Goal: Transaction & Acquisition: Purchase product/service

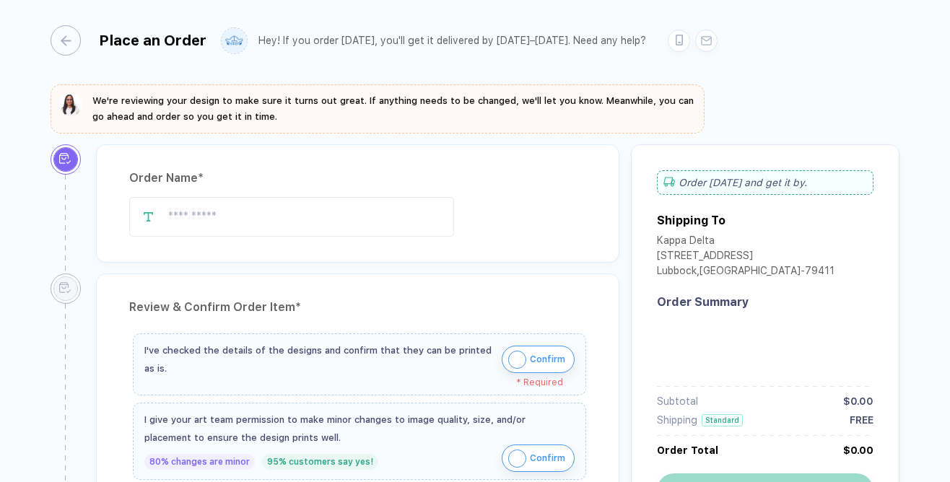
type input "**********"
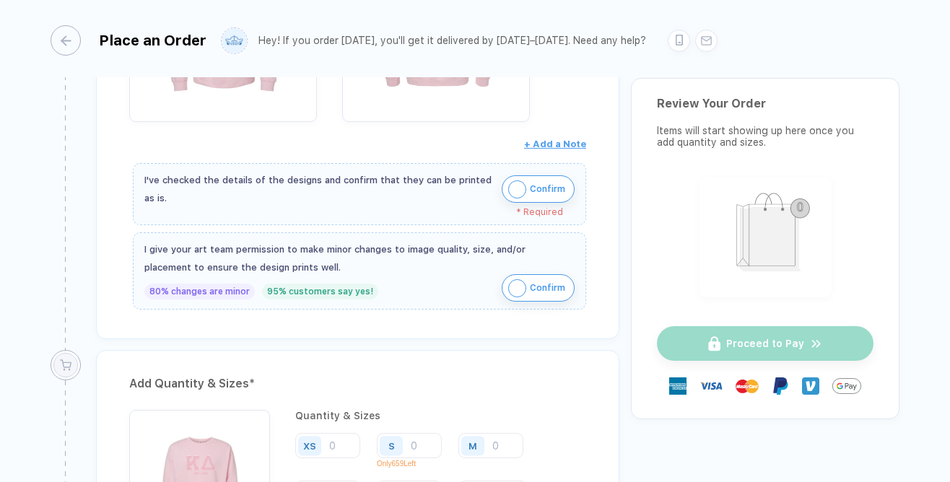
scroll to position [455, 0]
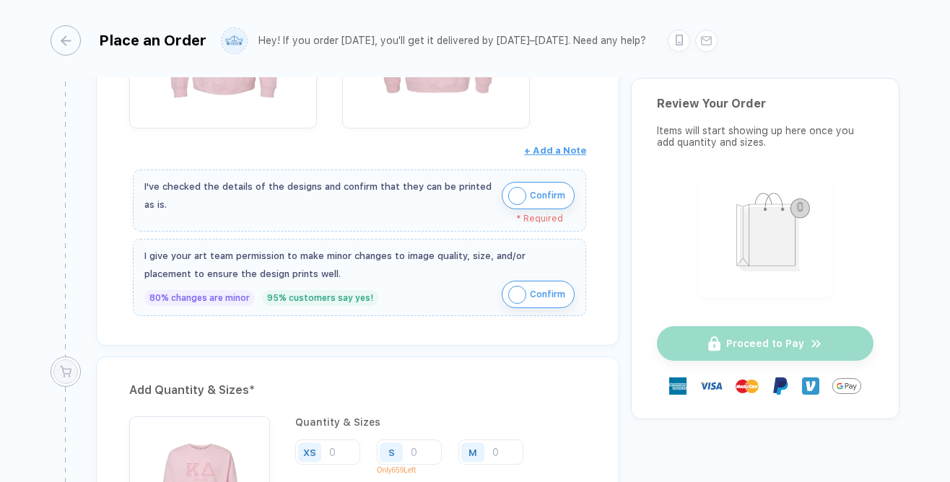
click at [513, 188] on img "button" at bounding box center [517, 196] width 18 height 18
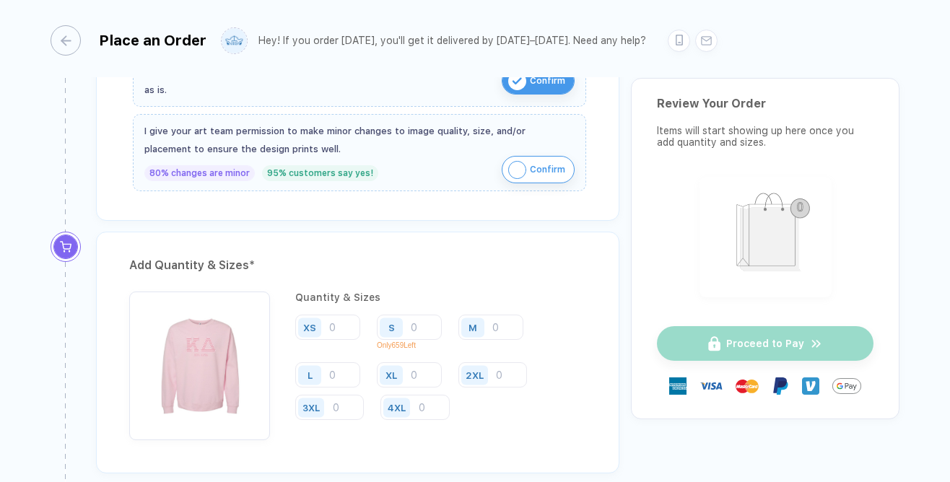
scroll to position [603, 0]
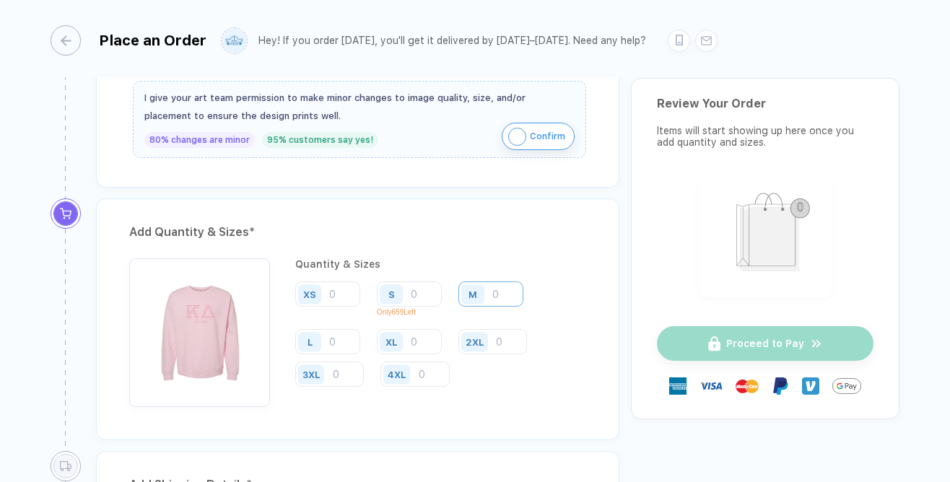
click at [499, 295] on input "number" at bounding box center [491, 294] width 65 height 25
click at [422, 285] on input "number" at bounding box center [409, 294] width 65 height 25
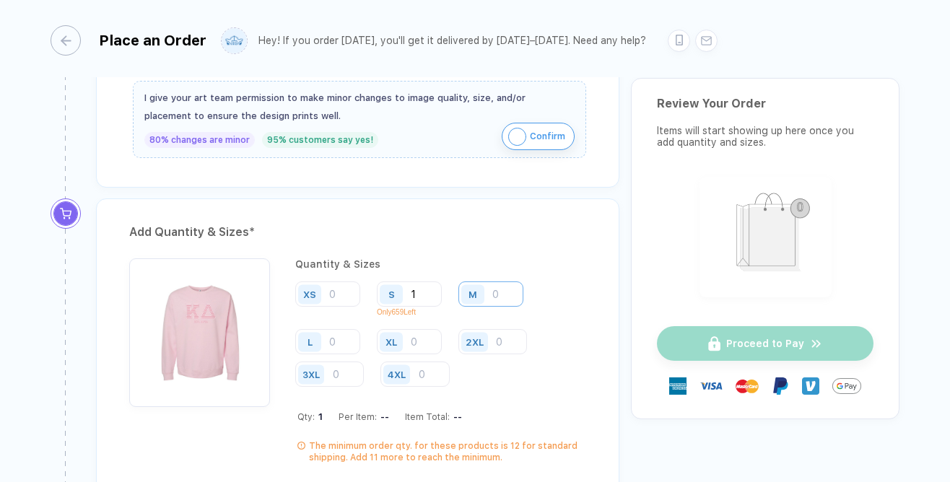
type input "1"
click at [492, 297] on input "number" at bounding box center [491, 294] width 65 height 25
type input "1"
click at [331, 344] on input "number" at bounding box center [327, 341] width 65 height 25
type input "1"
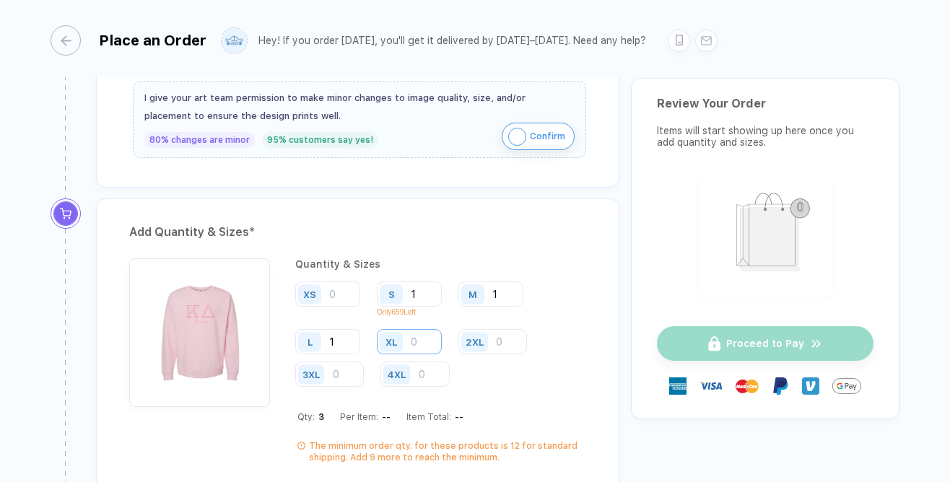
click at [418, 346] on input "number" at bounding box center [409, 341] width 65 height 25
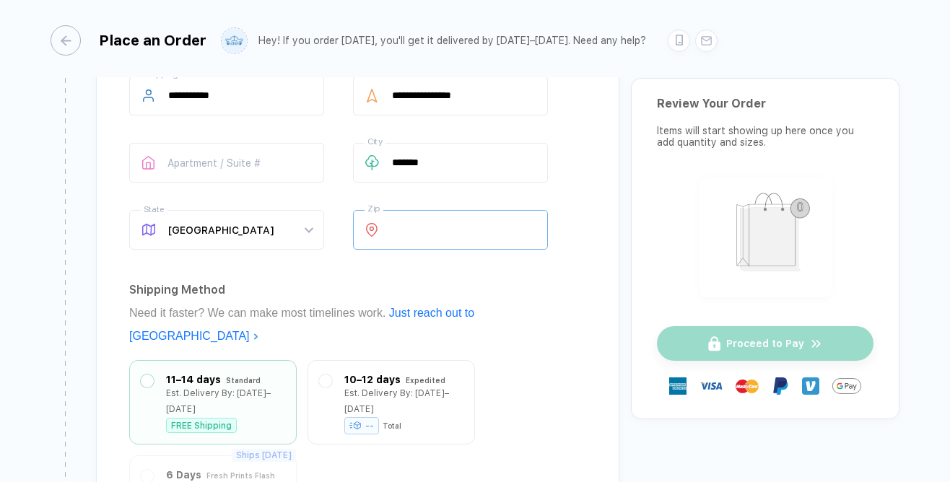
scroll to position [1049, 0]
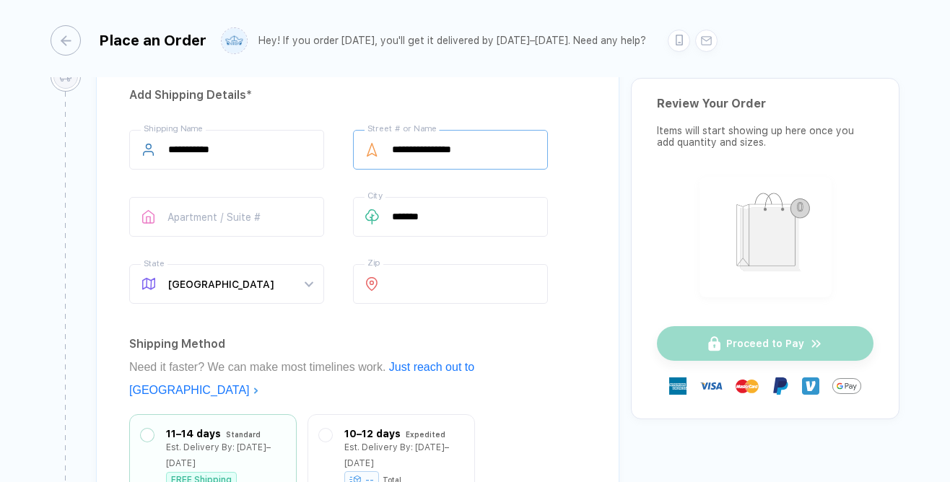
type input "1"
click at [467, 153] on input "**********" at bounding box center [450, 150] width 195 height 40
type input "**********"
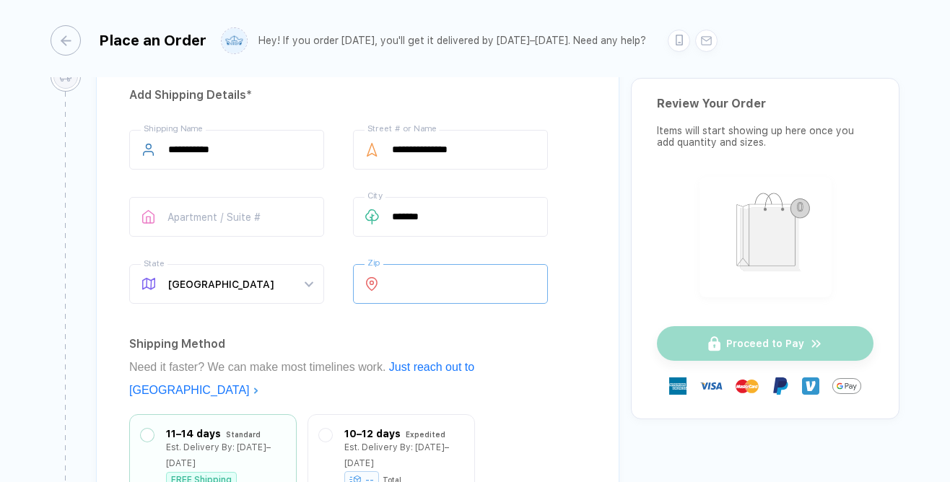
click at [464, 286] on input "*****" at bounding box center [450, 284] width 195 height 40
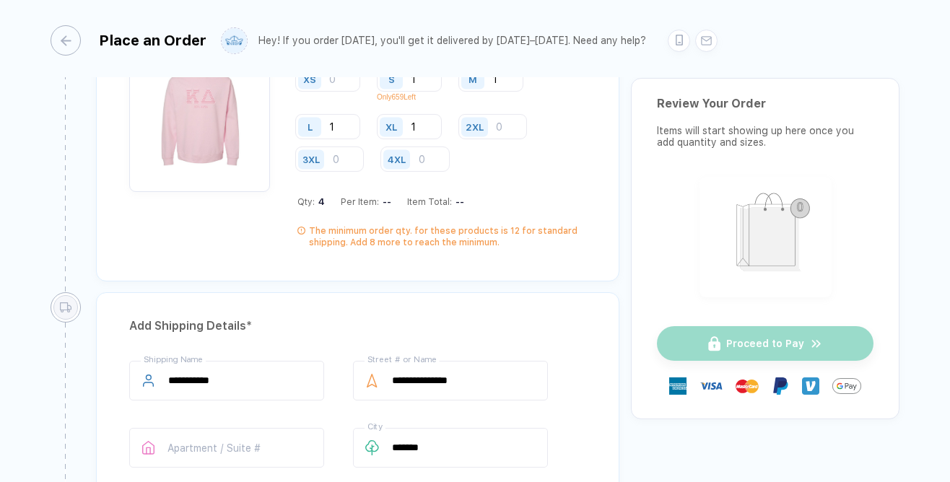
scroll to position [820, 0]
type input "*****"
click at [422, 132] on input "1" at bounding box center [409, 124] width 65 height 25
type input "2"
click at [516, 129] on input "number" at bounding box center [493, 124] width 69 height 25
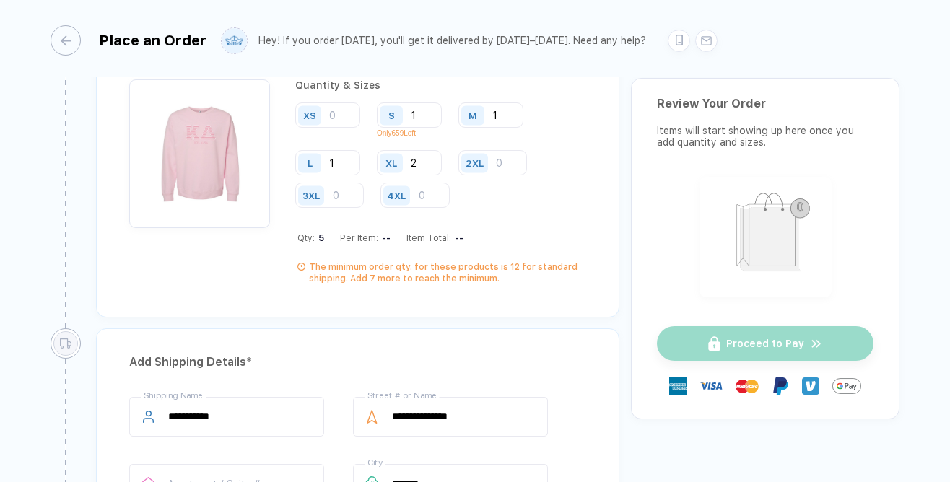
scroll to position [776, 0]
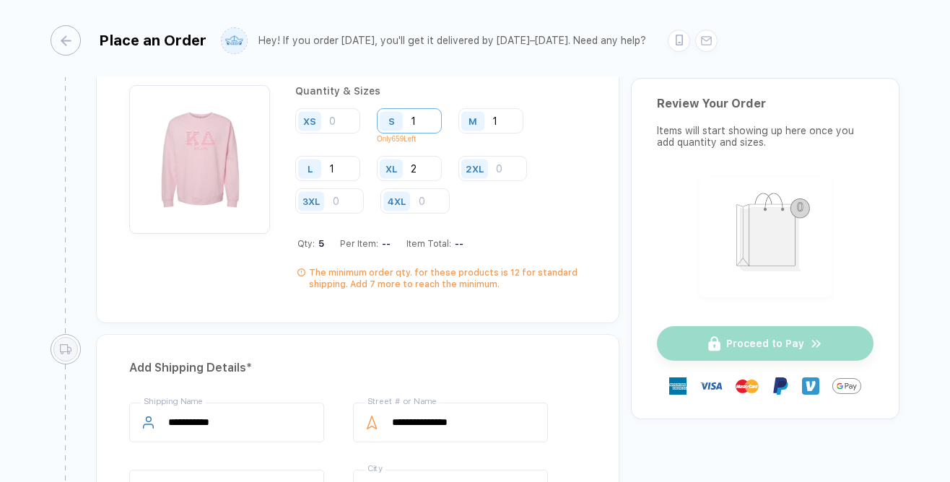
click at [430, 124] on input "1" at bounding box center [409, 120] width 65 height 25
type input "2"
click at [503, 117] on input "1" at bounding box center [491, 120] width 65 height 25
type input "2"
click at [339, 160] on input "1" at bounding box center [327, 168] width 65 height 25
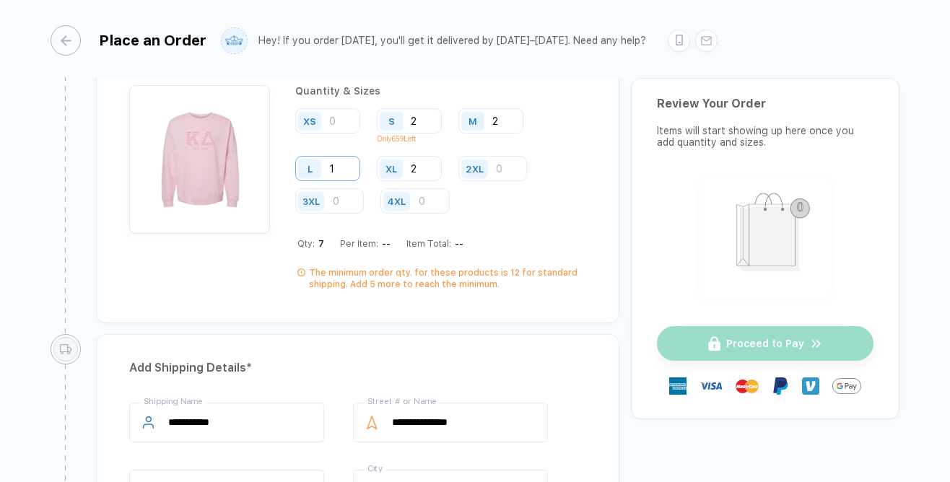
click at [346, 172] on input "1" at bounding box center [327, 168] width 65 height 25
type input "2"
click at [422, 171] on input "2" at bounding box center [409, 168] width 65 height 25
type input "3"
click at [506, 167] on input "number" at bounding box center [493, 168] width 69 height 25
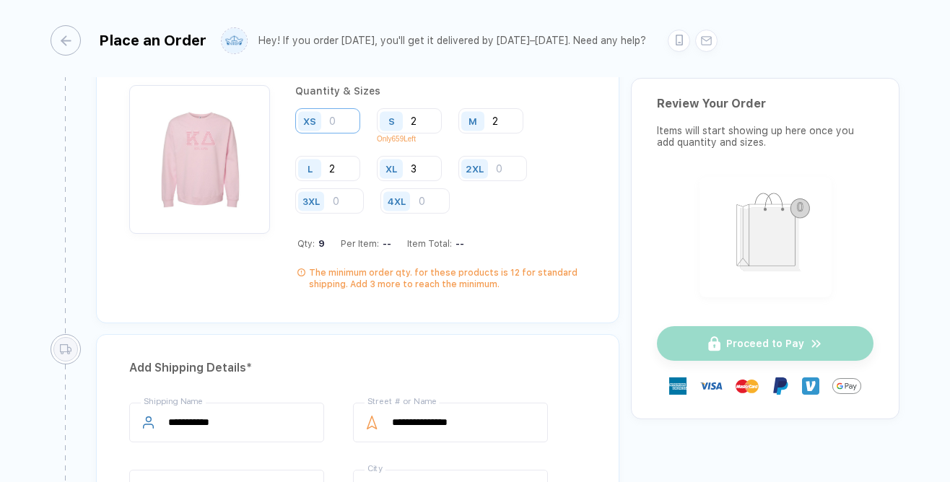
click at [351, 120] on input "number" at bounding box center [327, 120] width 65 height 25
type input "1"
click at [503, 173] on input "number" at bounding box center [493, 168] width 69 height 25
type input "1"
click at [491, 217] on div "Quantity & Sizes XS 1 S 2 Only 659 Left M 2 L 2 XL 3 2XL 1 3XL 4XL Qty: 11 Per …" at bounding box center [440, 187] width 291 height 205
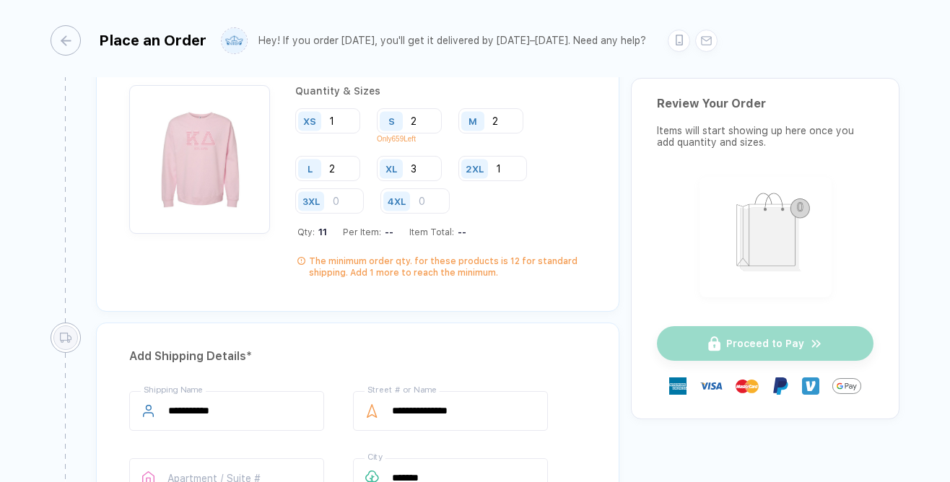
click at [474, 200] on div "XS 1 S 2 Only 659 Left M 2 L 2 XL 3 2XL 1 3XL 4XL" at bounding box center [440, 161] width 291 height 107
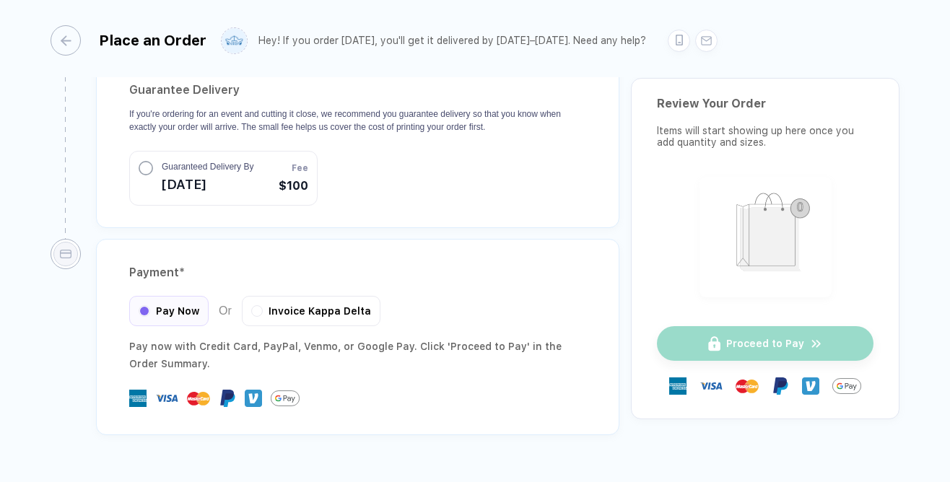
scroll to position [1550, 0]
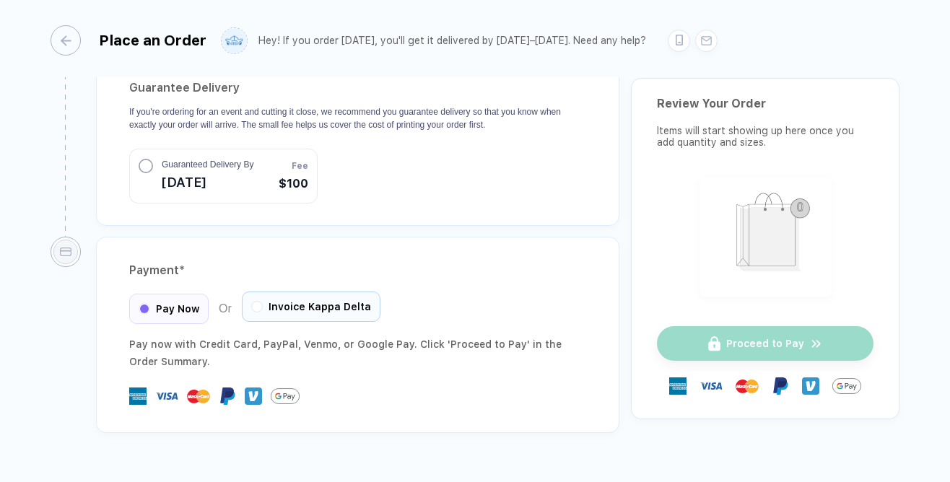
click at [334, 301] on span "Invoice Kappa Delta" at bounding box center [320, 307] width 103 height 12
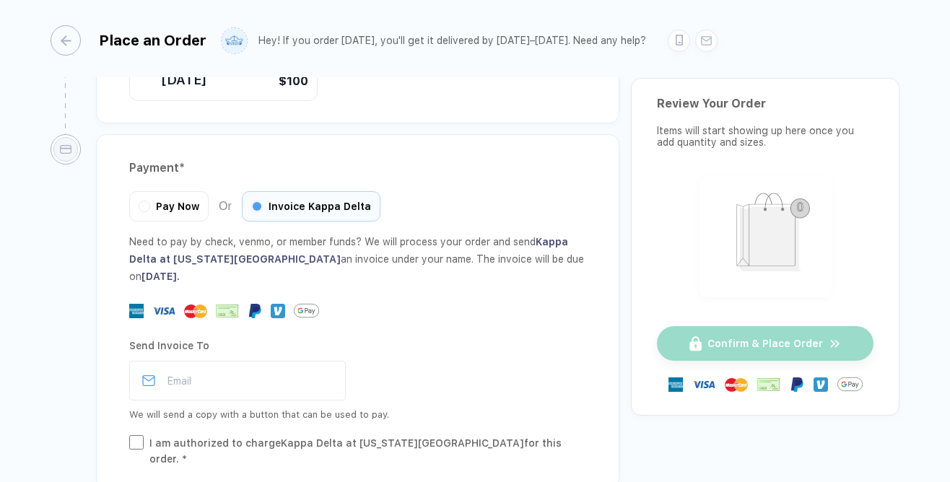
scroll to position [1654, 0]
click at [298, 360] on input "email" at bounding box center [237, 380] width 217 height 40
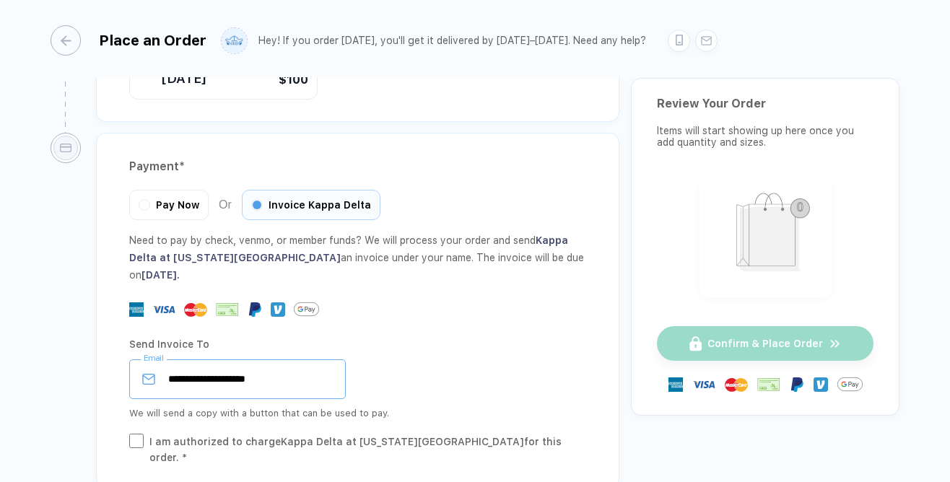
type input "**********"
click at [414, 333] on div "Send Invoice To" at bounding box center [357, 344] width 457 height 23
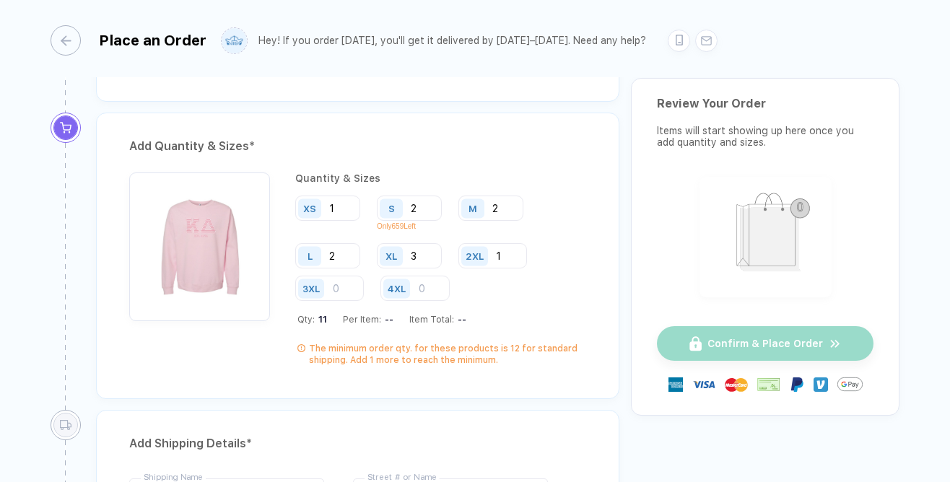
scroll to position [701, 0]
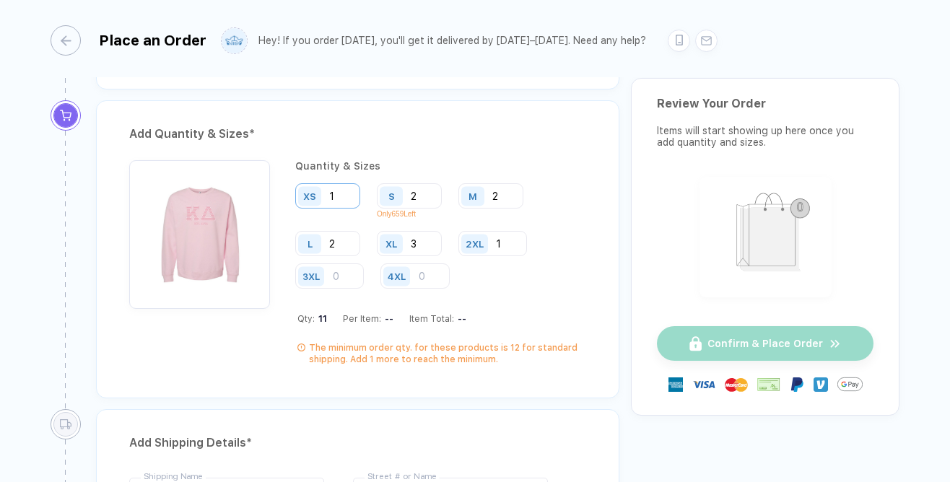
click at [351, 197] on input "1" at bounding box center [327, 195] width 65 height 25
click at [431, 200] on input "2" at bounding box center [409, 195] width 65 height 25
click at [508, 192] on input "2" at bounding box center [491, 195] width 65 height 25
click at [344, 241] on input "2" at bounding box center [327, 243] width 65 height 25
click at [410, 242] on input "3" at bounding box center [409, 243] width 65 height 25
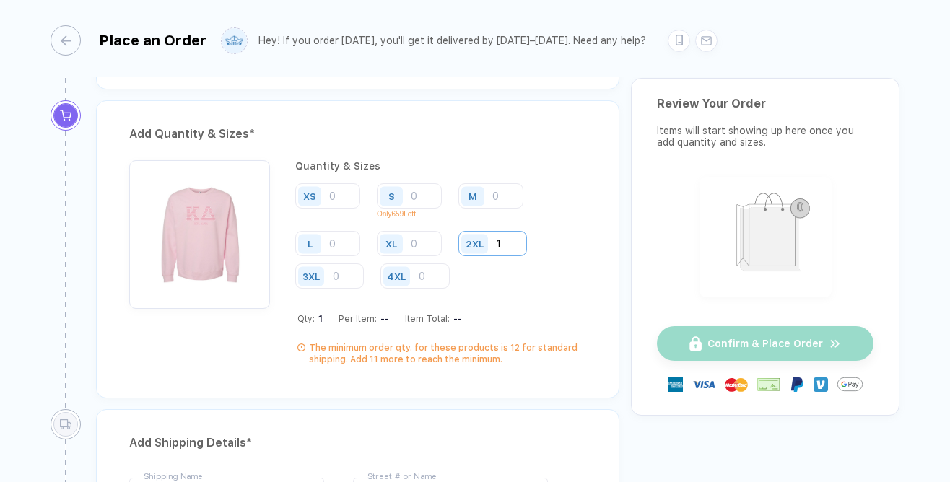
click at [514, 250] on input "1" at bounding box center [493, 243] width 69 height 25
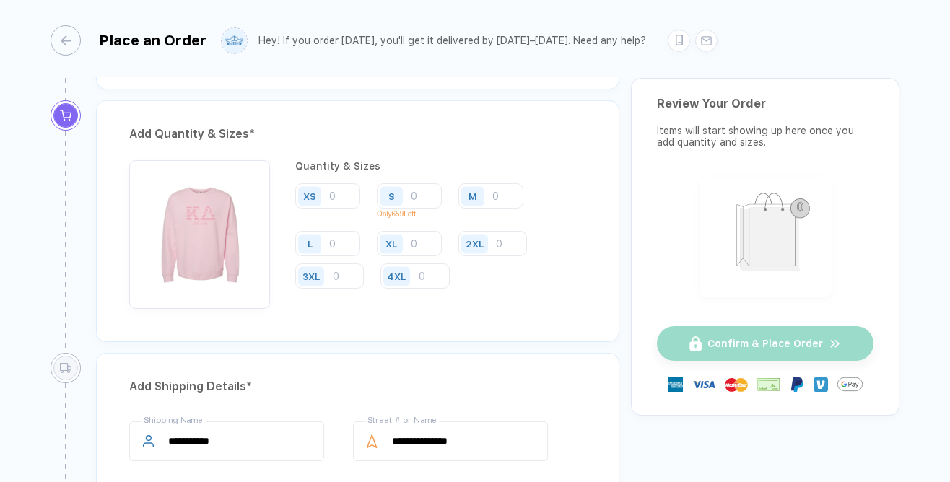
click at [509, 126] on div "Add Quantity & Sizes *" at bounding box center [357, 134] width 457 height 23
click at [416, 203] on input "number" at bounding box center [409, 195] width 65 height 25
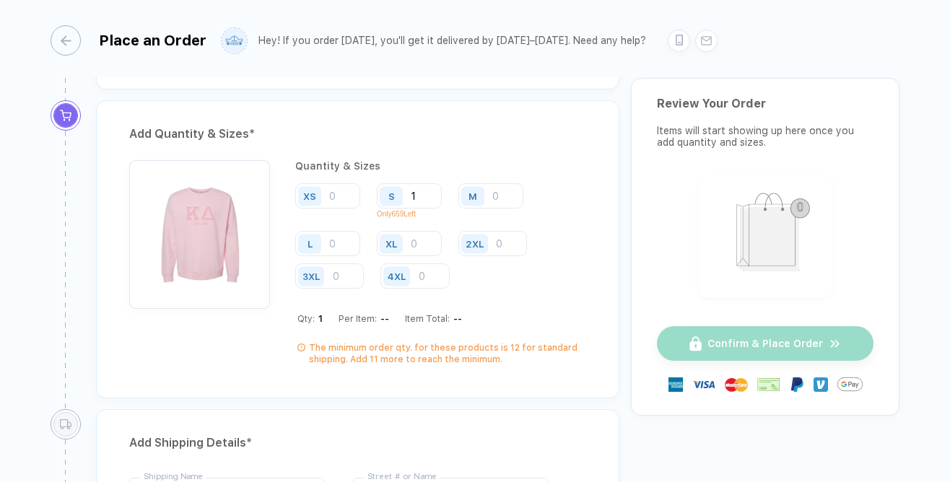
type input "1"
click at [481, 199] on div "M" at bounding box center [472, 195] width 23 height 19
click at [498, 198] on input "number" at bounding box center [491, 195] width 65 height 25
type input "1"
click at [339, 247] on input "number" at bounding box center [327, 243] width 65 height 25
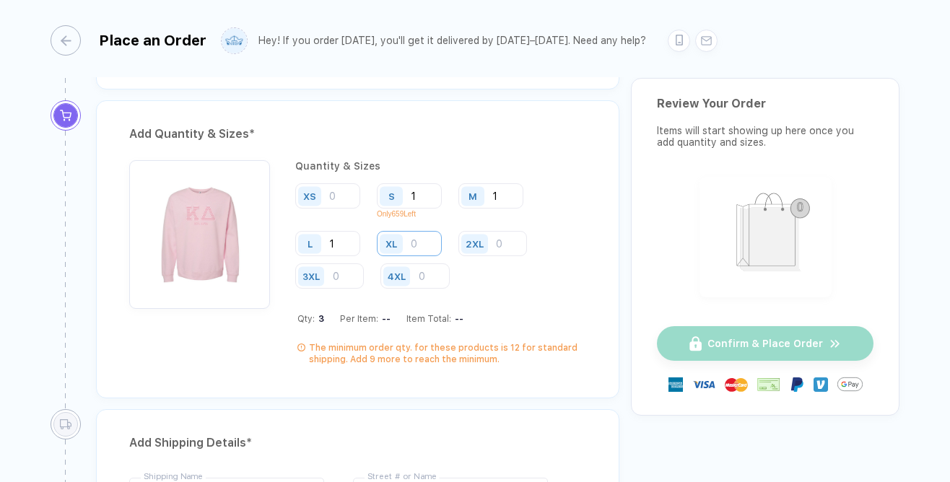
type input "1"
click at [412, 243] on input "number" at bounding box center [409, 243] width 65 height 25
type input "1"
click at [443, 132] on div "Add Quantity & Sizes *" at bounding box center [357, 134] width 457 height 23
click at [423, 100] on div "Add Quantity & Sizes * Quantity & Sizes XS S 1 Only 659 Left M 1 L 1 XL 1 2XL 3…" at bounding box center [358, 249] width 524 height 298
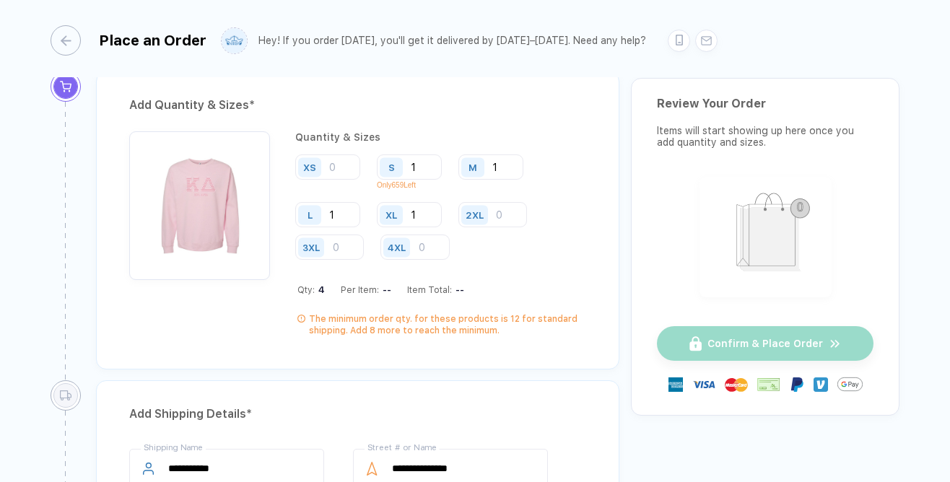
scroll to position [734, 0]
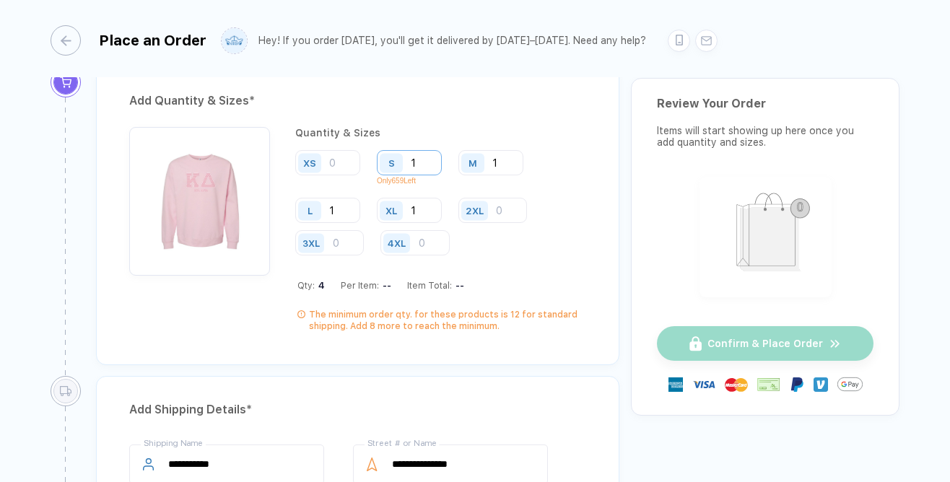
click at [434, 155] on input "1" at bounding box center [409, 162] width 65 height 25
type input "3"
click at [505, 160] on input "1" at bounding box center [491, 162] width 65 height 25
type input "3"
click at [343, 212] on input "1" at bounding box center [327, 210] width 65 height 25
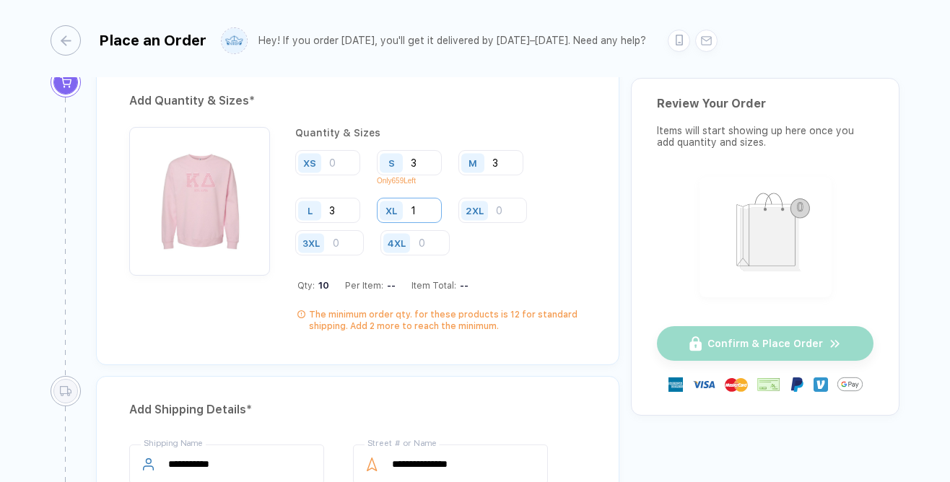
type input "3"
click at [427, 209] on input "1" at bounding box center [409, 210] width 65 height 25
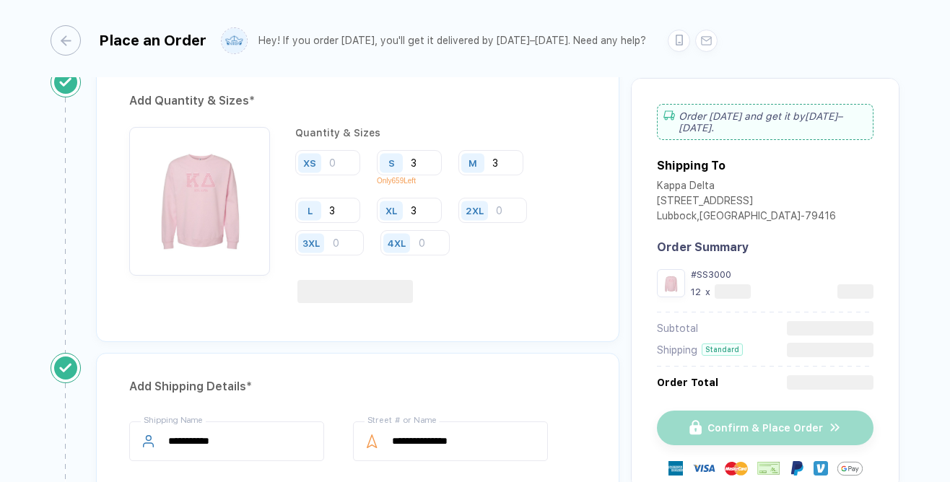
type input "3"
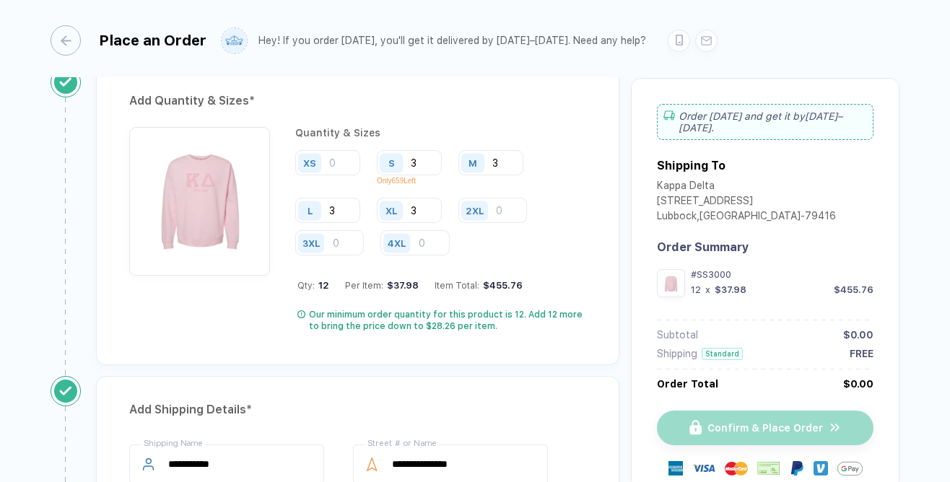
click at [478, 123] on div "Add Quantity & Sizes * Quantity & Sizes XS S 3 Only 659 Left M 3 L 3 XL 3 2XL 3…" at bounding box center [358, 216] width 524 height 298
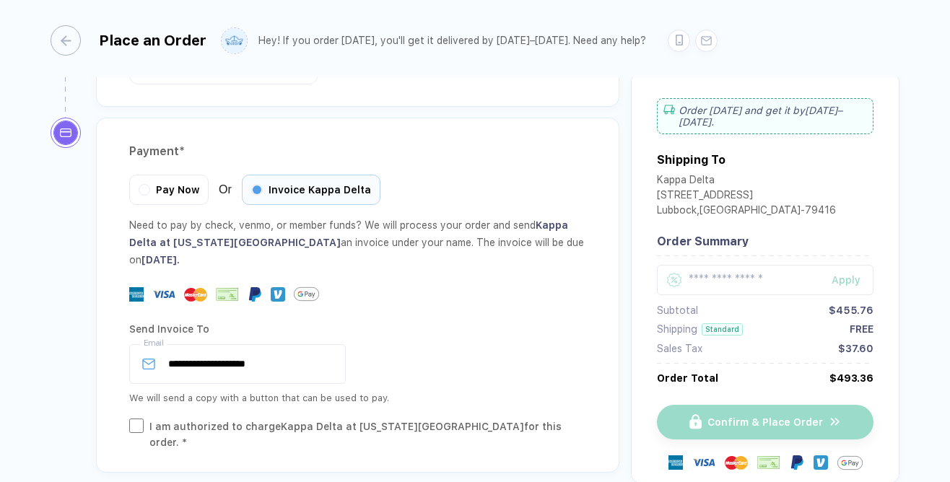
scroll to position [1705, 0]
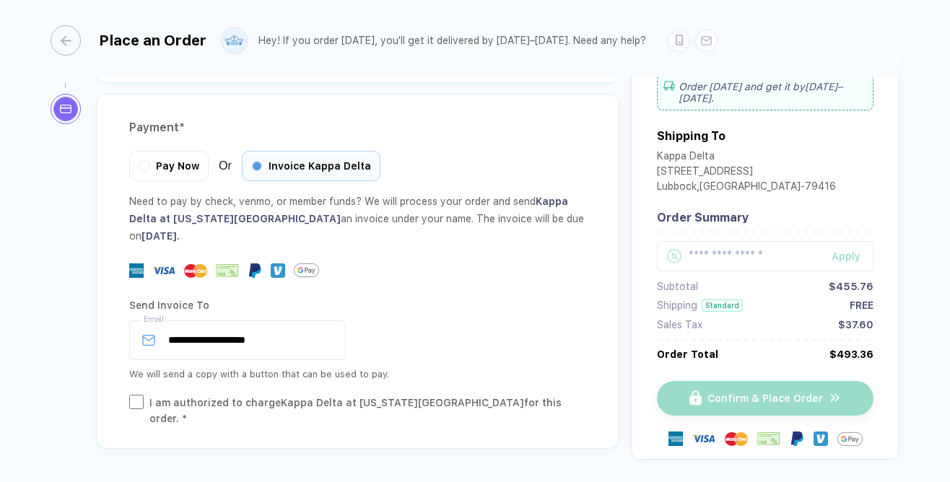
click at [392, 395] on div "I am authorized to charge Kappa Delta at [US_STATE][GEOGRAPHIC_DATA] for this o…" at bounding box center [367, 411] width 437 height 32
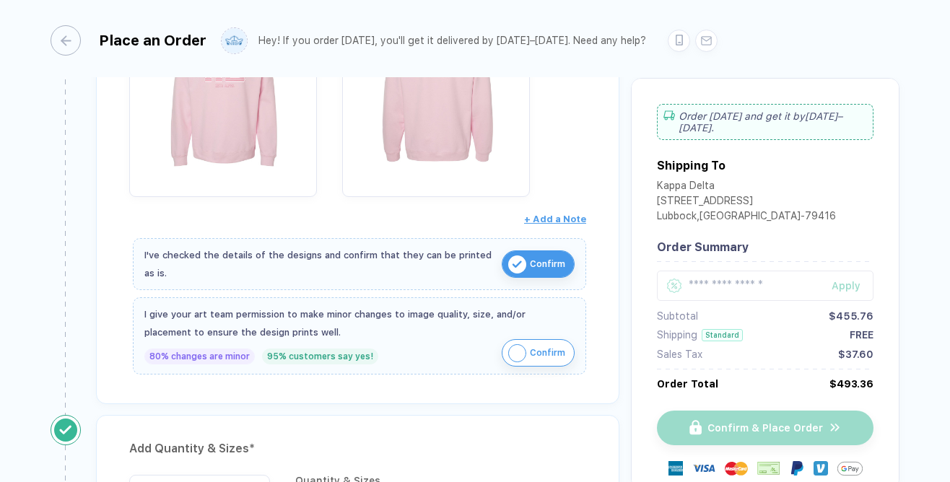
scroll to position [543, 0]
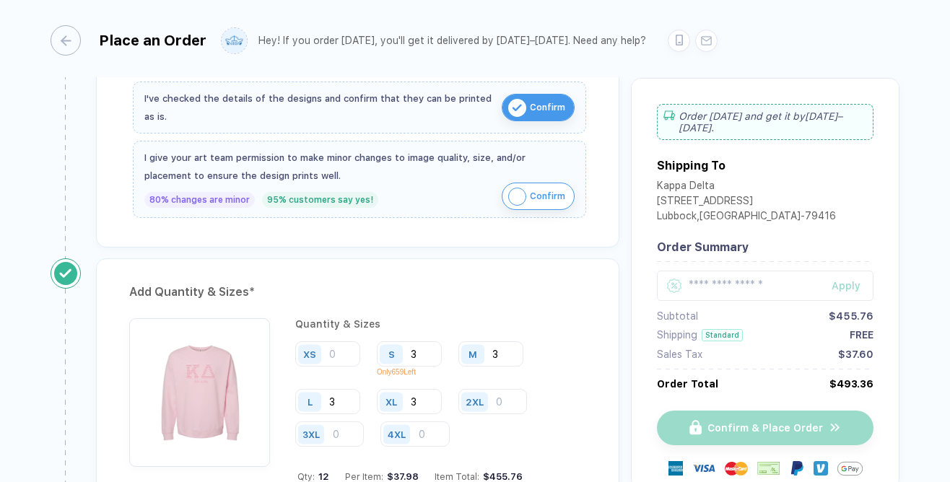
click at [534, 199] on span "Confirm" at bounding box center [547, 196] width 35 height 23
click at [441, 264] on div "Add Quantity & Sizes * Quantity & Sizes XS S 3 Only 659 Left M 3 L 3 XL 3 2XL 3…" at bounding box center [358, 408] width 524 height 298
click at [557, 187] on span "Confirm" at bounding box center [547, 196] width 35 height 23
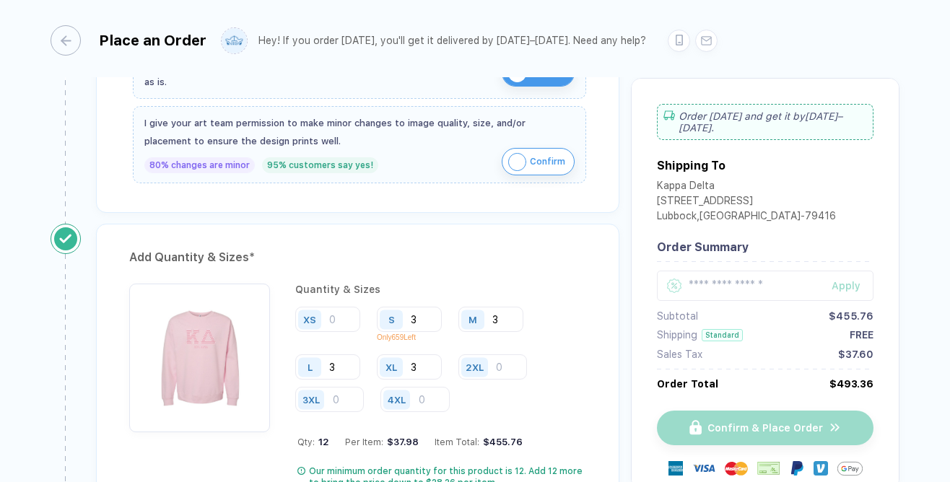
scroll to position [579, 0]
click at [577, 138] on div "I give your art team permission to make minor changes to image quality, size, a…" at bounding box center [359, 143] width 453 height 77
click at [568, 144] on div "I give your art team permission to make minor changes to image quality, size, a…" at bounding box center [359, 131] width 430 height 36
click at [538, 158] on span "Confirm" at bounding box center [547, 160] width 35 height 23
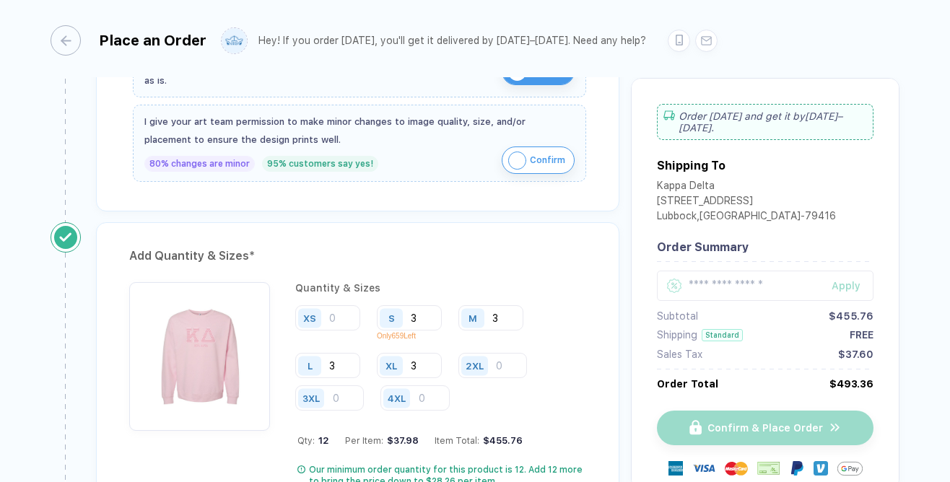
scroll to position [0, 0]
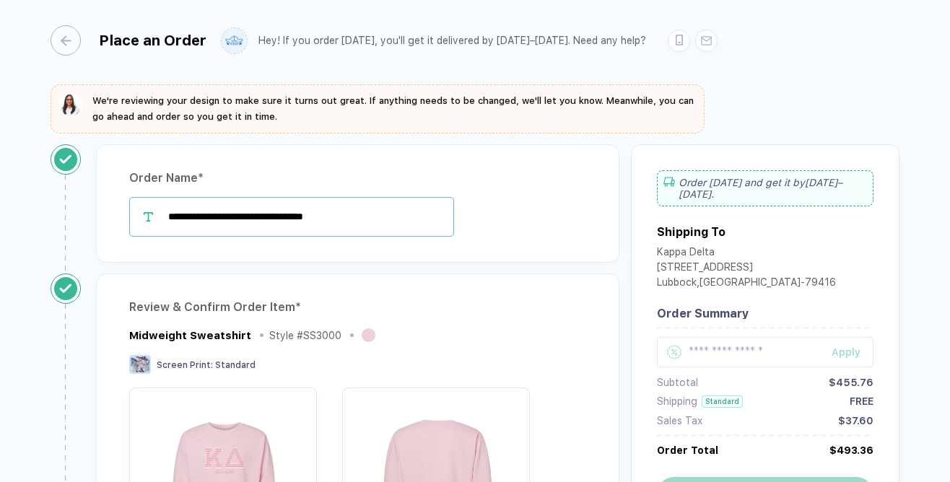
click at [386, 218] on input "**********" at bounding box center [291, 217] width 325 height 40
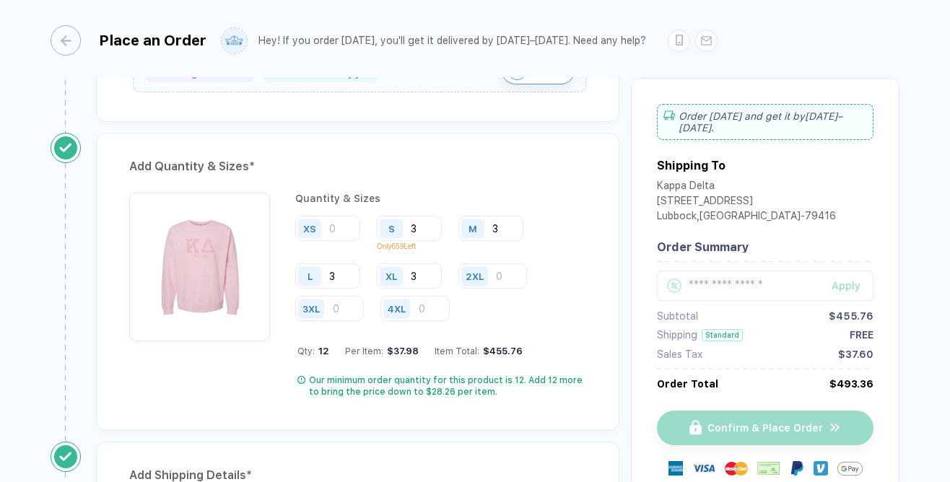
scroll to position [669, 0]
click at [502, 278] on input "number" at bounding box center [493, 275] width 69 height 25
type input "1"
click at [506, 192] on div "Quantity & Sizes" at bounding box center [440, 198] width 291 height 12
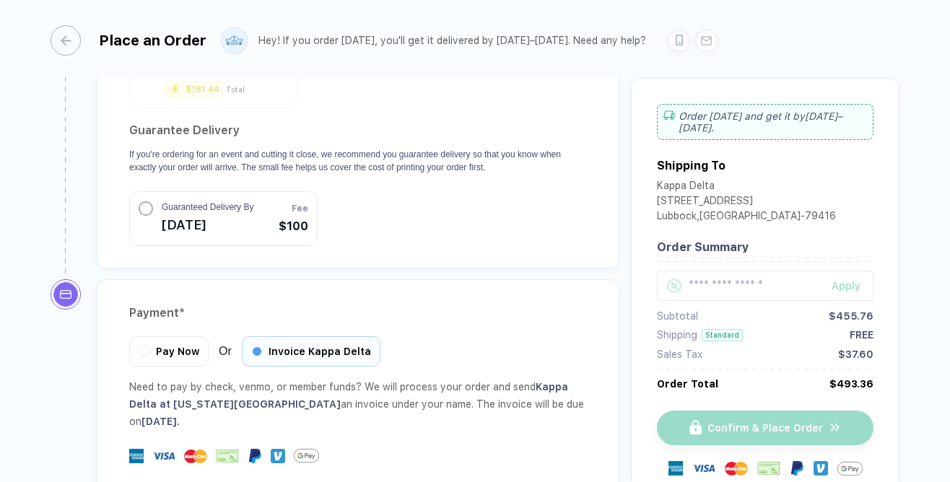
scroll to position [1705, 0]
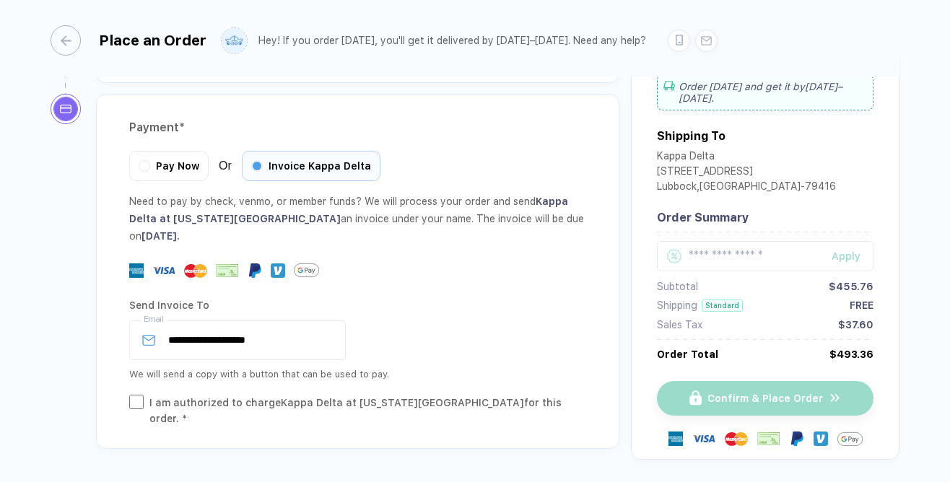
click at [560, 258] on div at bounding box center [357, 270] width 457 height 25
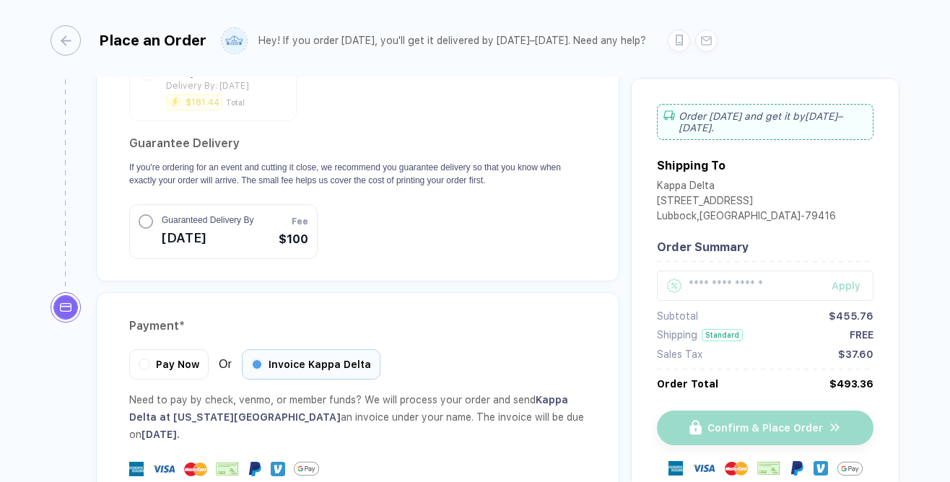
scroll to position [1545, 0]
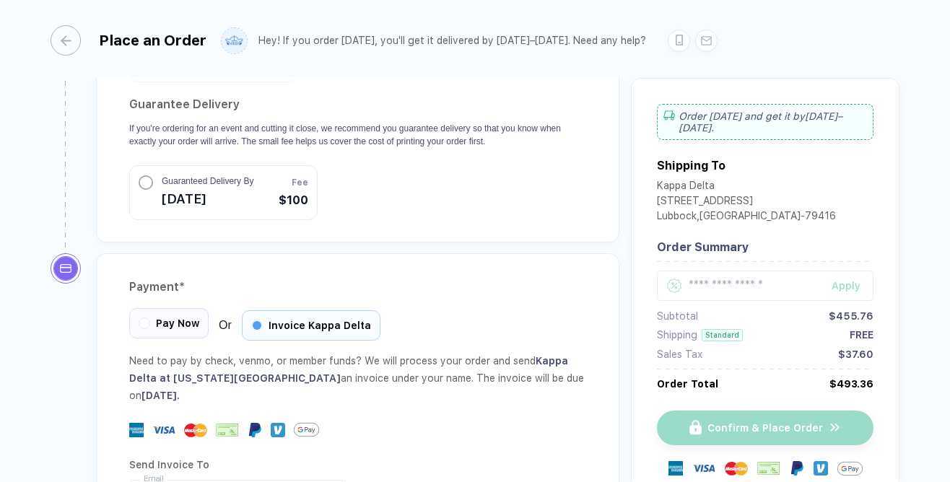
click at [186, 318] on span "Pay Now" at bounding box center [177, 324] width 43 height 12
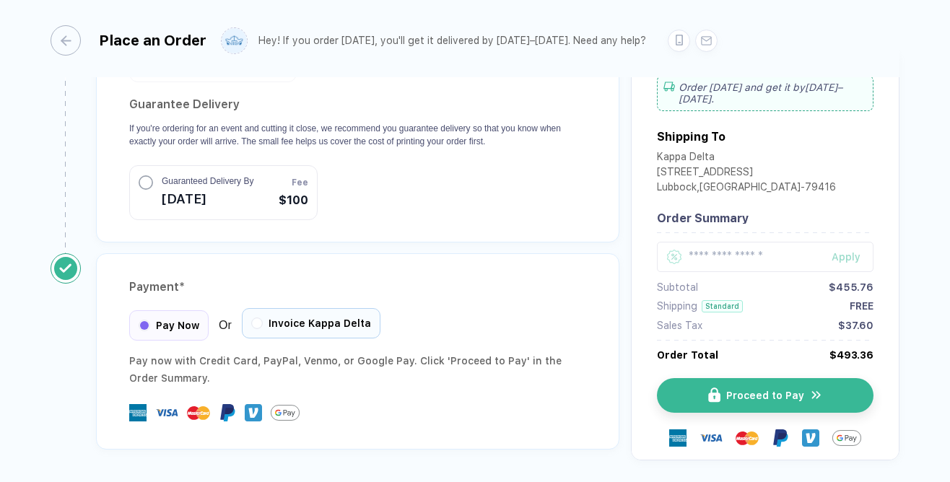
click at [336, 318] on span "Invoice Kappa Delta" at bounding box center [320, 324] width 103 height 12
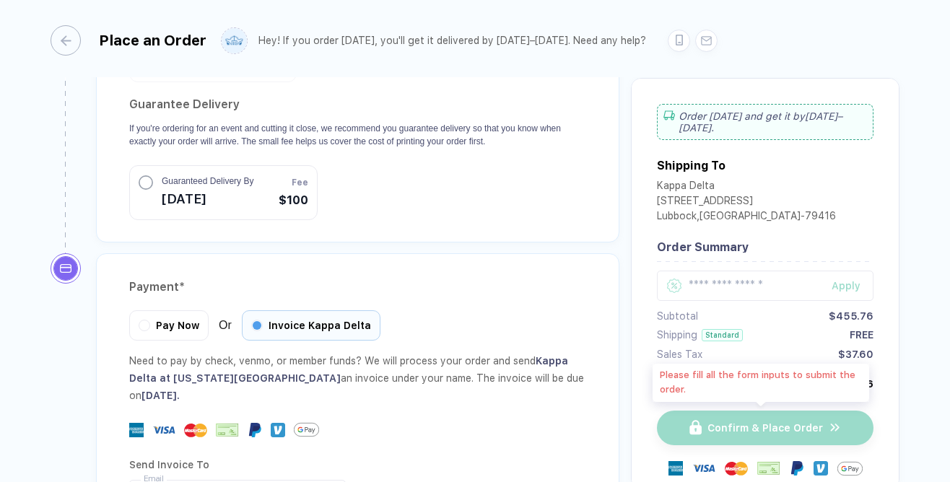
click at [721, 435] on div "Confirm & Place Order" at bounding box center [765, 428] width 217 height 35
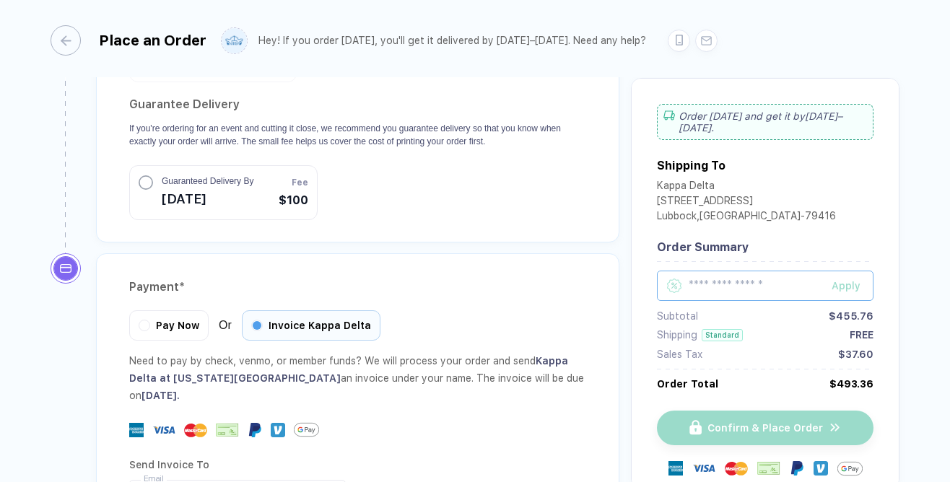
click at [742, 277] on input "text" at bounding box center [765, 286] width 217 height 30
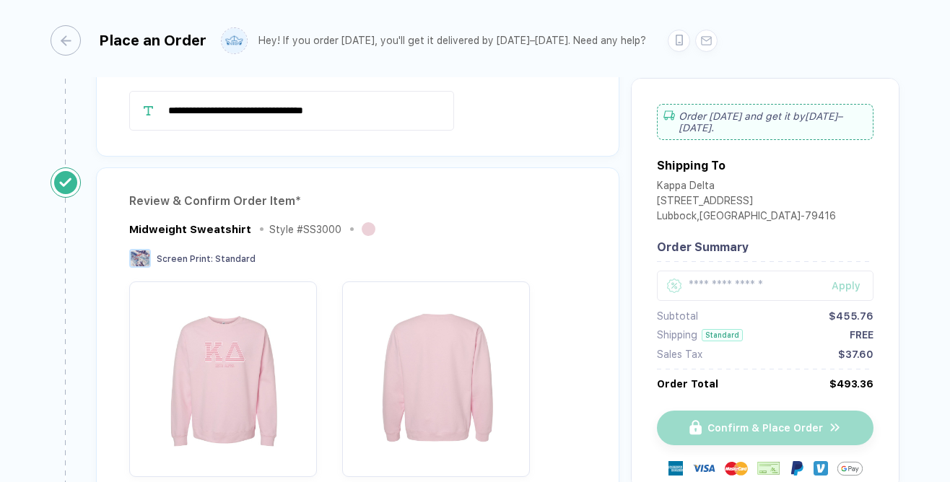
scroll to position [0, 0]
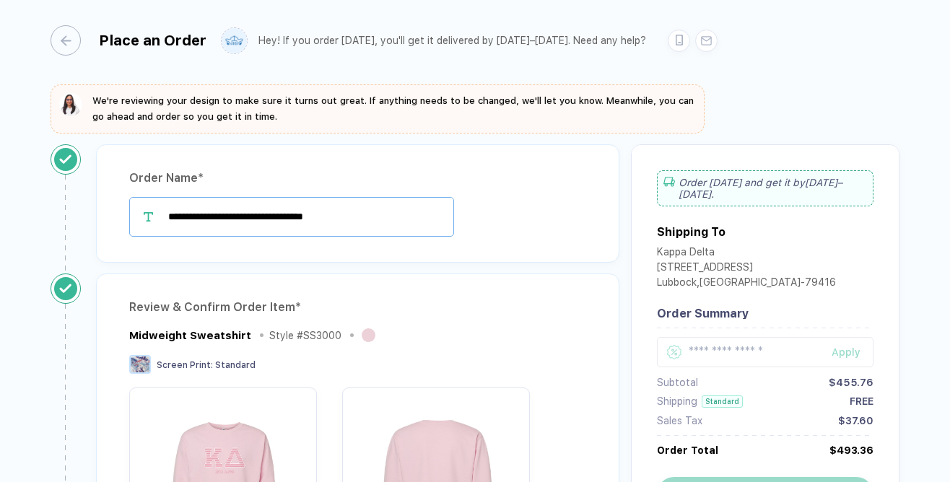
click at [385, 230] on input "**********" at bounding box center [291, 217] width 325 height 40
click at [215, 216] on input "**********" at bounding box center [291, 217] width 325 height 40
drag, startPoint x: 240, startPoint y: 220, endPoint x: 467, endPoint y: 220, distance: 227.5
click at [467, 220] on div "**********" at bounding box center [357, 217] width 457 height 40
type input "**********"
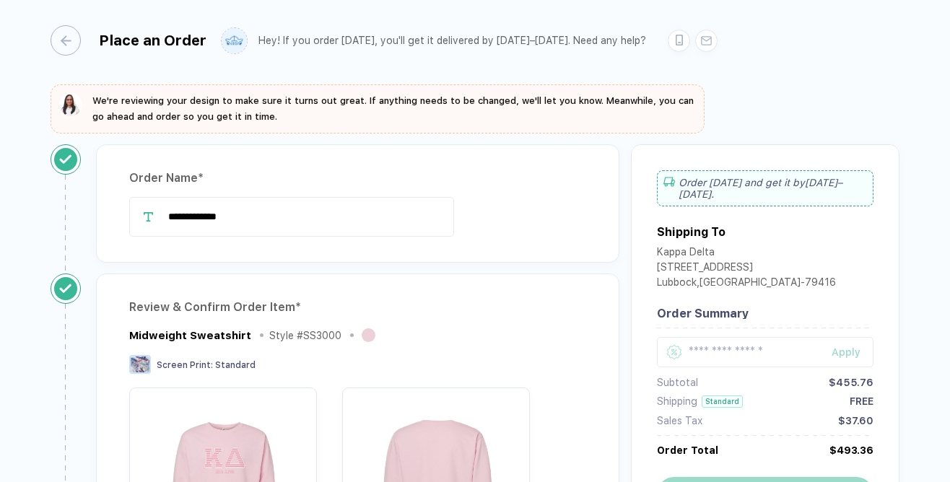
click at [516, 268] on div "**********" at bounding box center [358, 208] width 546 height 129
click at [342, 212] on input "**********" at bounding box center [291, 217] width 325 height 40
click at [485, 181] on div "Order Name *" at bounding box center [357, 178] width 457 height 23
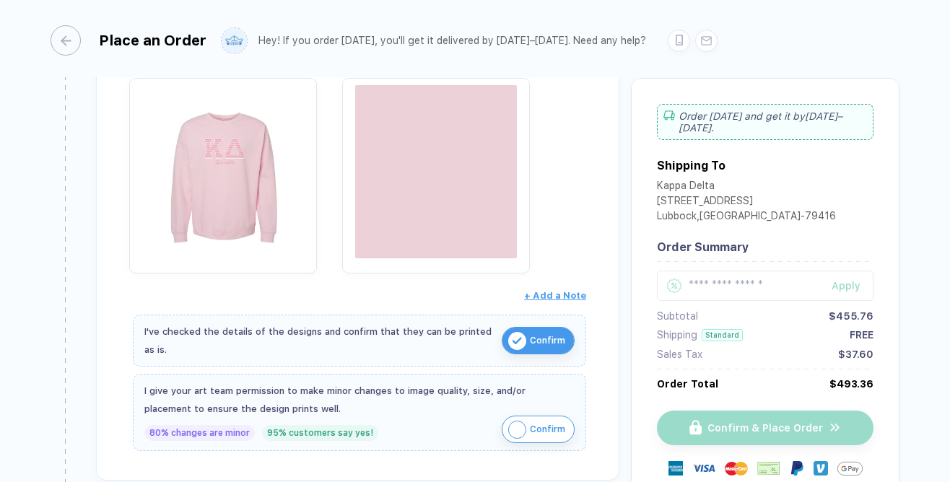
scroll to position [328, 0]
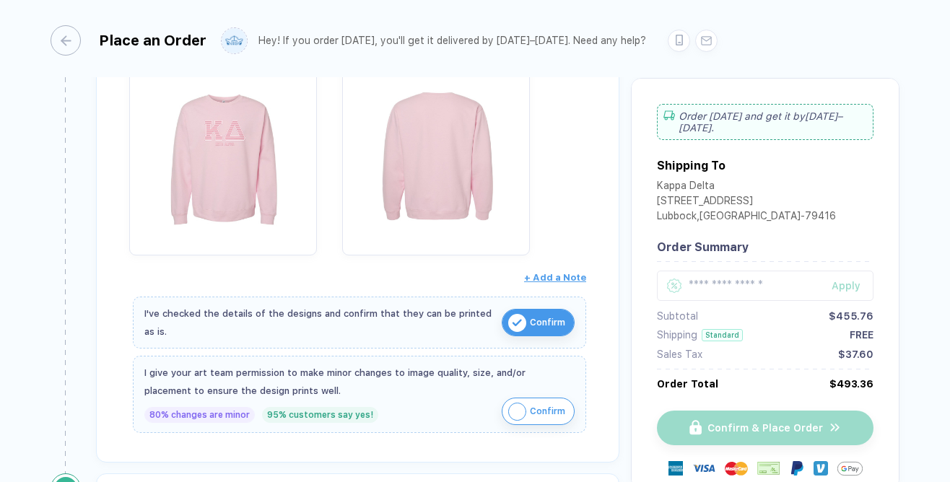
click at [530, 416] on span "Confirm" at bounding box center [547, 411] width 35 height 23
click at [530, 417] on span "Confirm" at bounding box center [547, 411] width 35 height 23
click at [538, 334] on div "I've checked the details of the designs and confirm that they can be printed as…" at bounding box center [359, 323] width 430 height 36
click at [538, 324] on span "Confirm" at bounding box center [547, 322] width 35 height 23
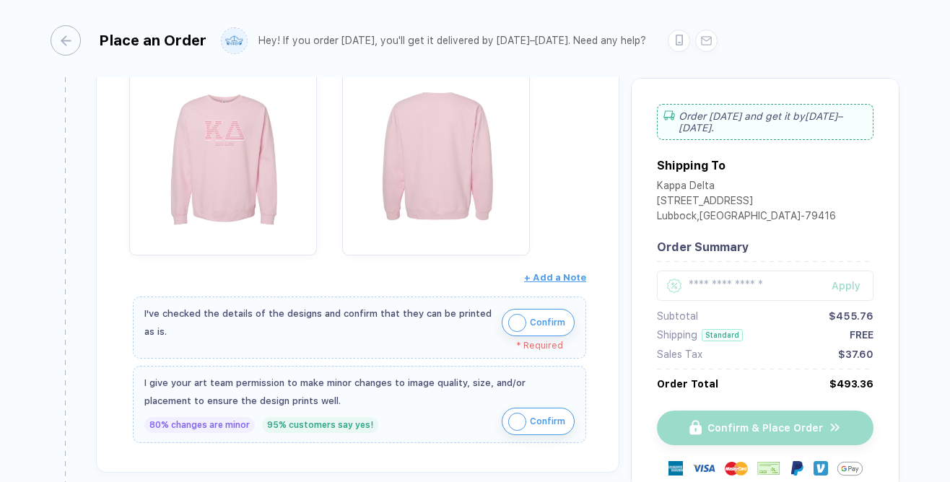
click at [545, 315] on span "Confirm" at bounding box center [547, 322] width 35 height 23
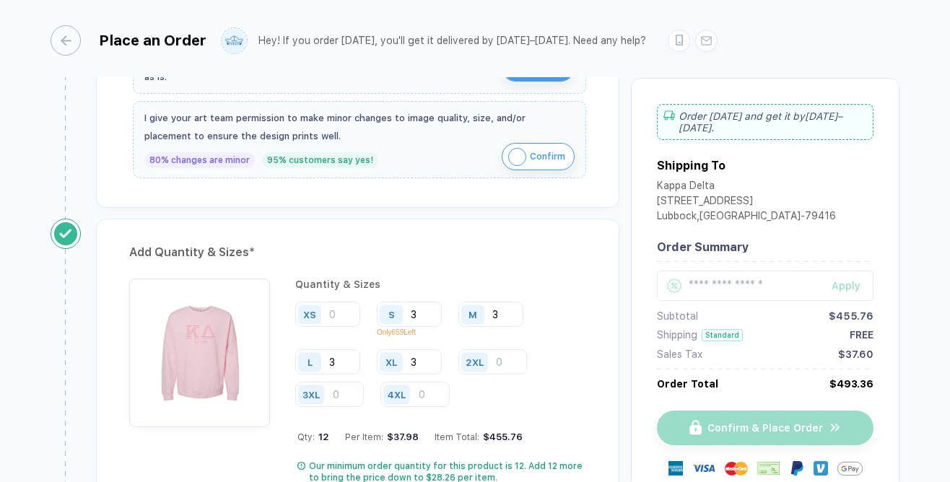
scroll to position [594, 0]
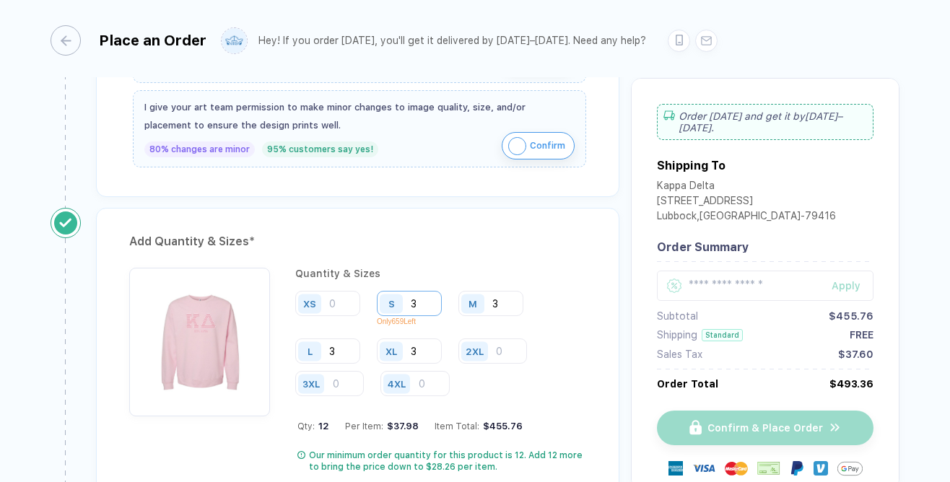
click at [422, 298] on input "3" at bounding box center [409, 303] width 65 height 25
click at [434, 268] on div "Quantity & Sizes" at bounding box center [440, 274] width 291 height 12
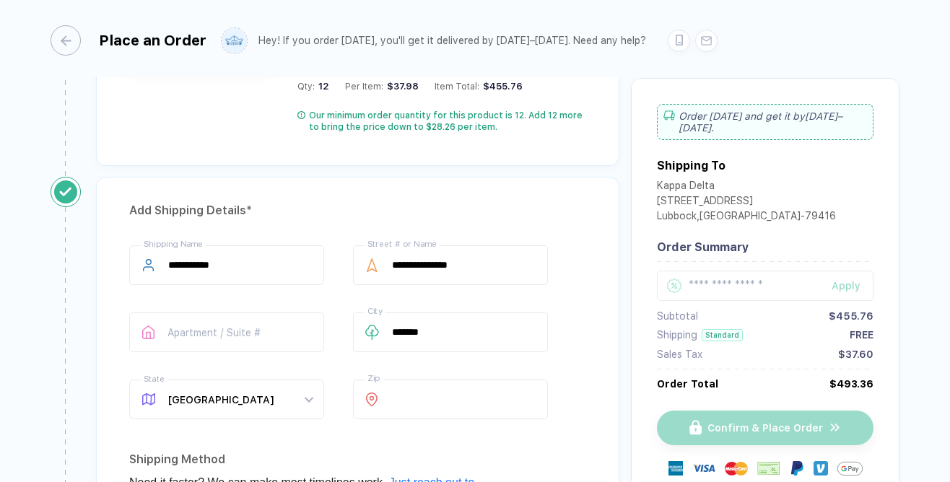
scroll to position [937, 0]
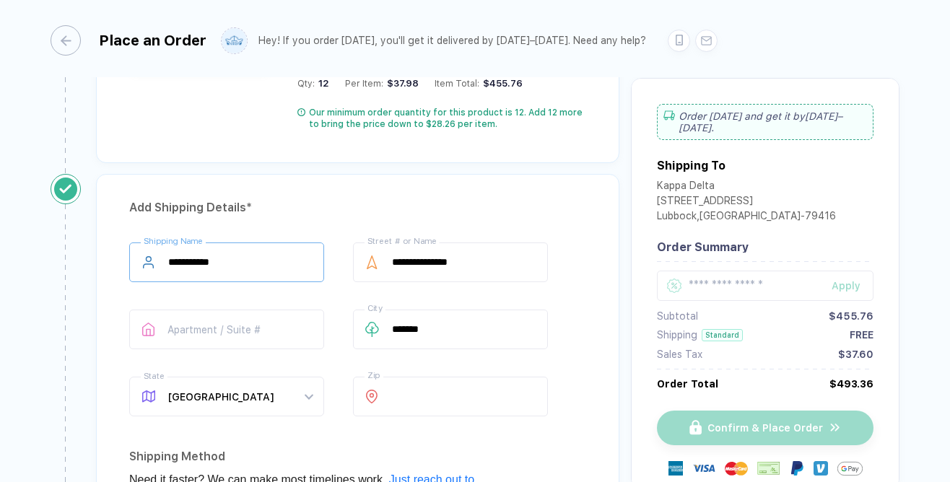
click at [306, 266] on input "**********" at bounding box center [226, 263] width 195 height 40
click at [491, 265] on input "**********" at bounding box center [450, 263] width 195 height 40
click at [477, 370] on div "**********" at bounding box center [357, 333] width 457 height 180
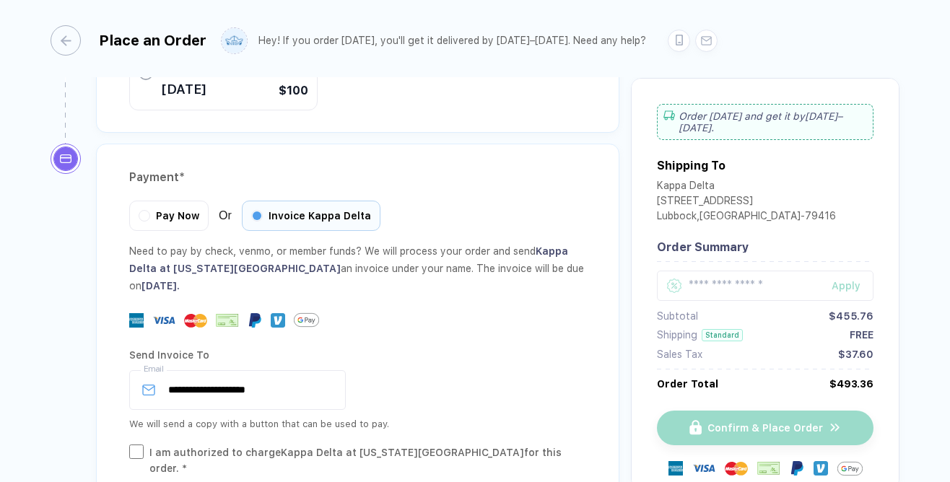
scroll to position [1705, 0]
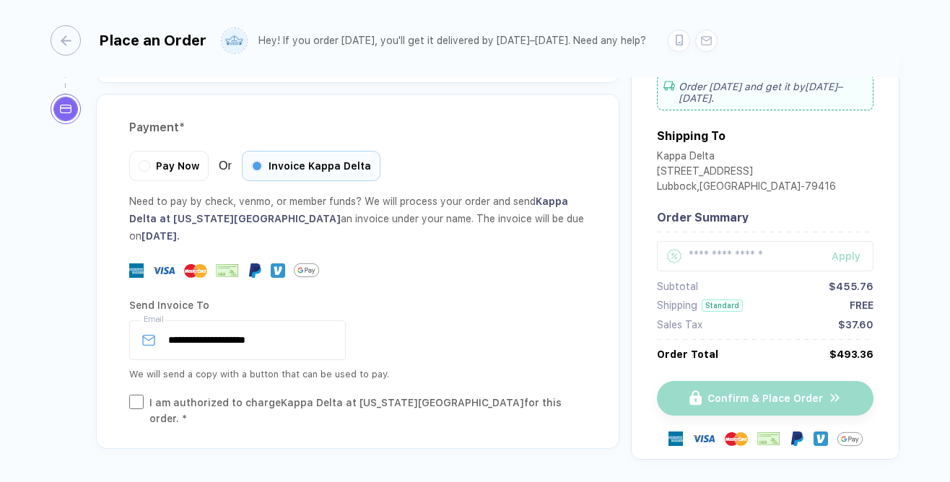
click at [477, 395] on div "I am authorized to charge Kappa Delta at [US_STATE][GEOGRAPHIC_DATA] for this o…" at bounding box center [367, 411] width 437 height 32
click at [558, 321] on div "**********" at bounding box center [357, 341] width 457 height 40
click at [756, 381] on div "Confirm & Place Order" at bounding box center [765, 398] width 217 height 35
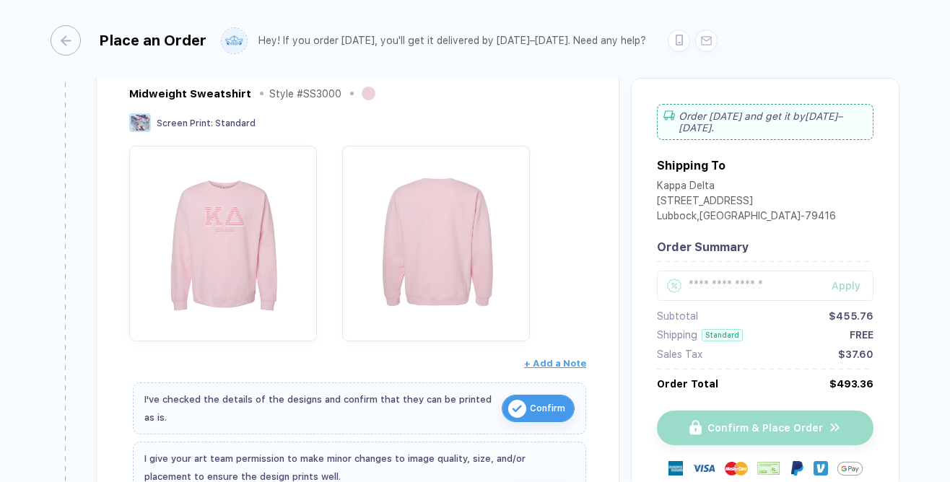
scroll to position [0, 0]
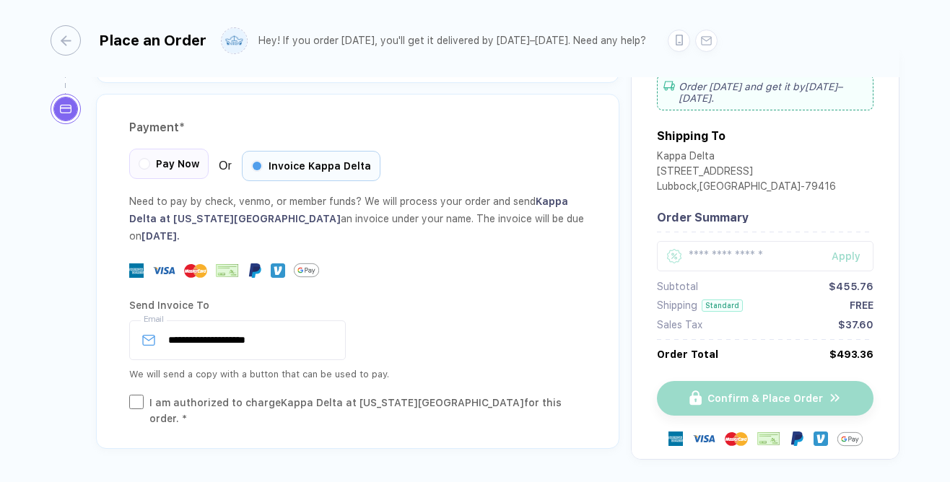
click at [179, 149] on div "Pay Now" at bounding box center [168, 164] width 79 height 30
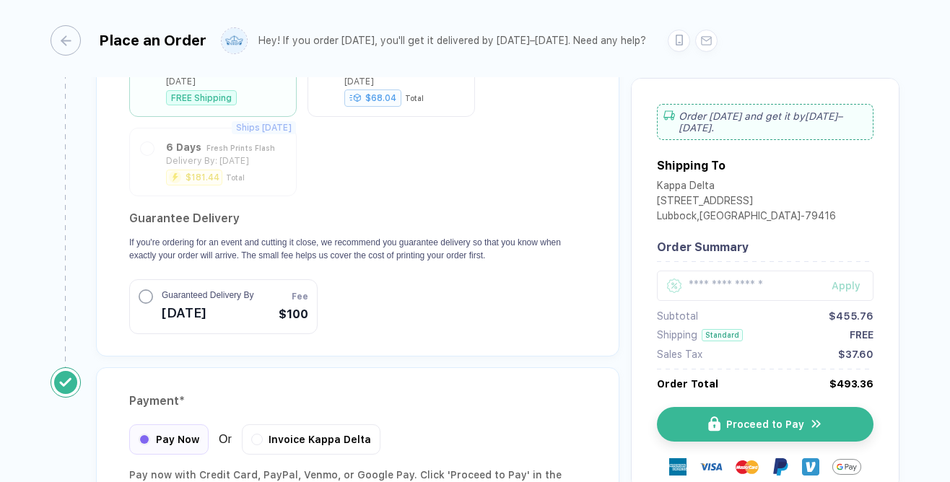
scroll to position [1428, 0]
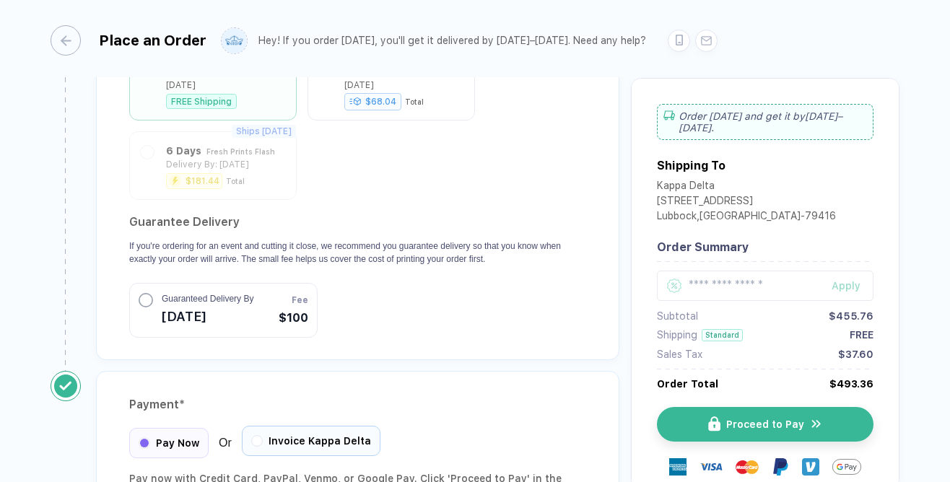
click at [329, 435] on span "Invoice Kappa Delta" at bounding box center [320, 441] width 103 height 12
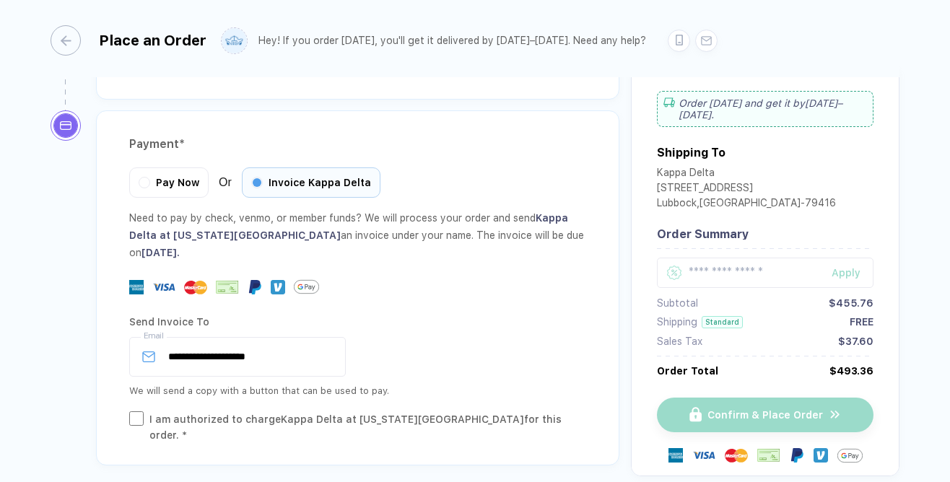
scroll to position [1705, 0]
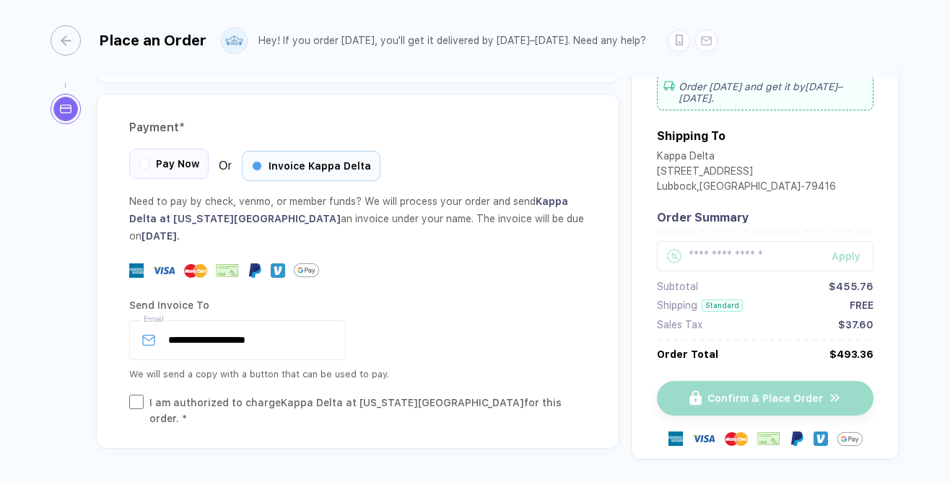
click at [152, 149] on div "Pay Now" at bounding box center [168, 164] width 79 height 30
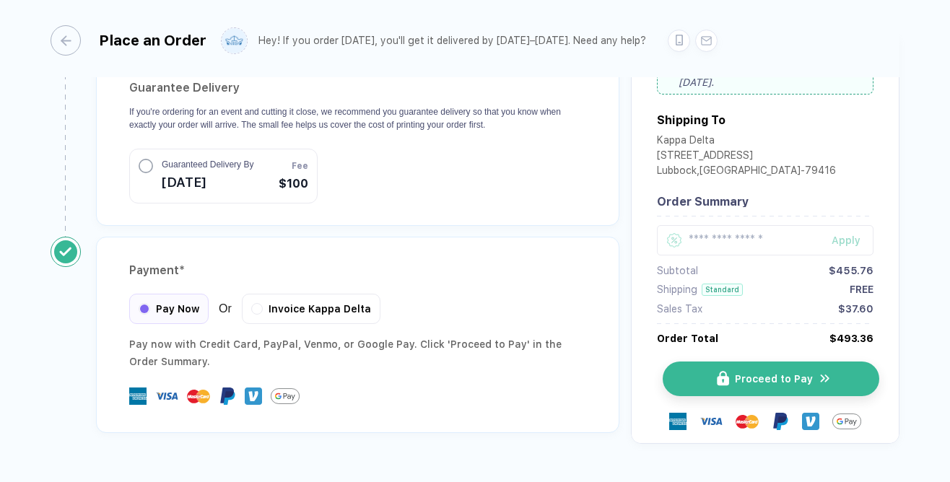
click at [682, 362] on button "Proceed to Pay" at bounding box center [771, 379] width 217 height 35
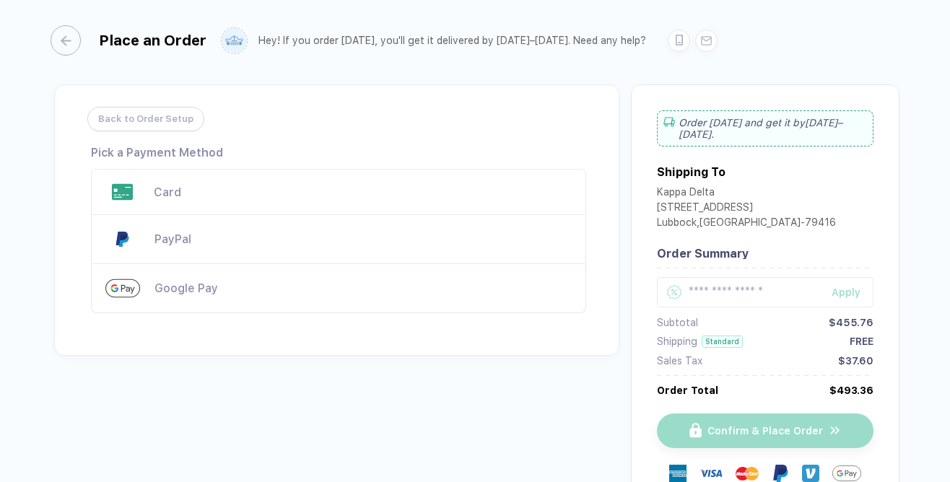
click at [378, 176] on div "Card" at bounding box center [338, 192] width 495 height 46
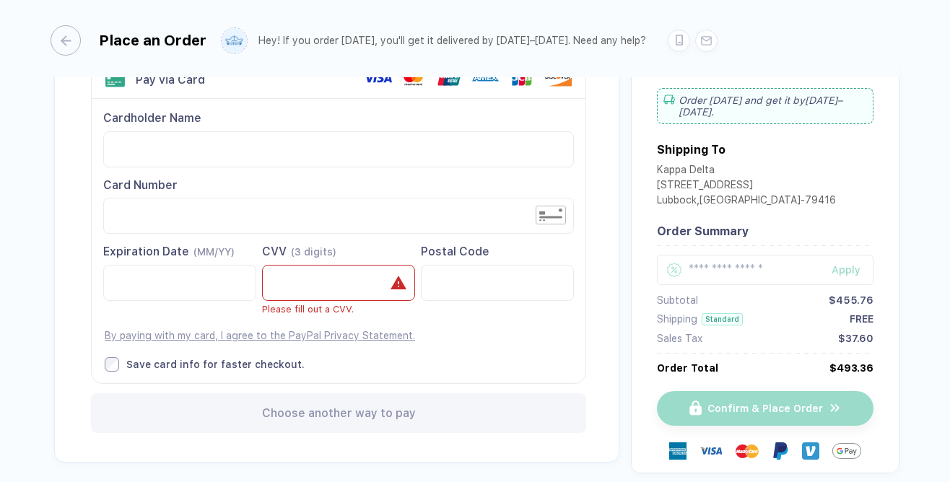
scroll to position [110, 0]
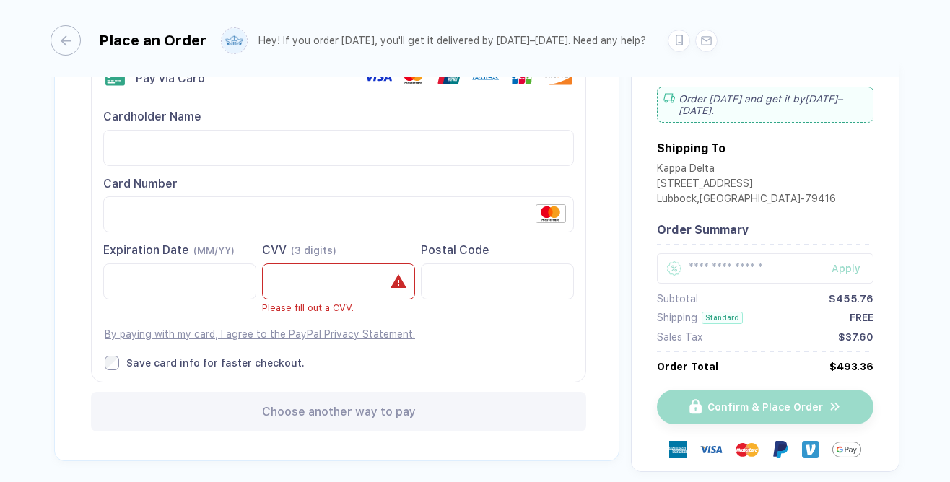
click at [386, 170] on div "Cardholder Name Card Number Expiration Date (MM/YY)" at bounding box center [339, 239] width 494 height 284
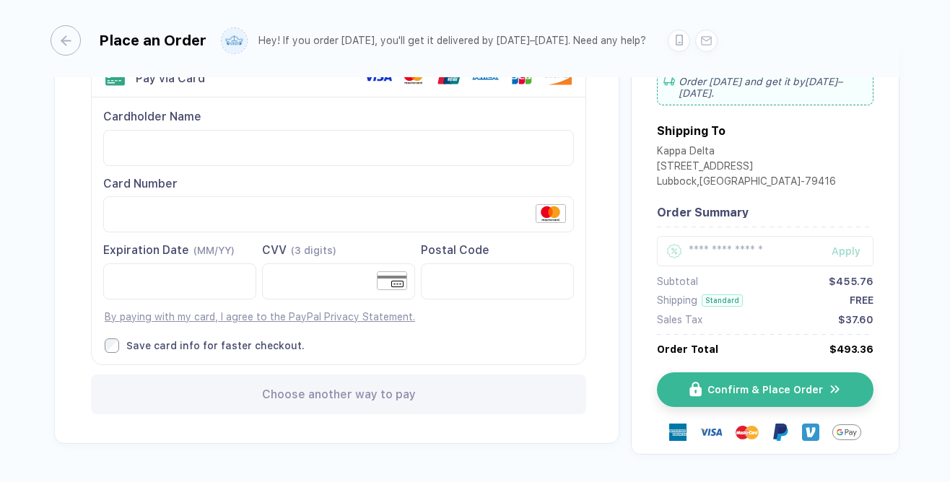
scroll to position [89, 0]
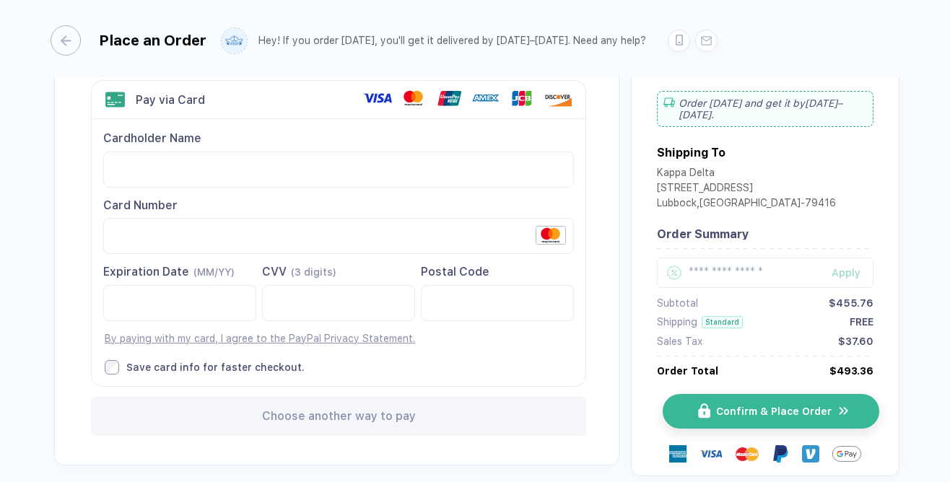
click at [698, 412] on img "button" at bounding box center [704, 411] width 12 height 15
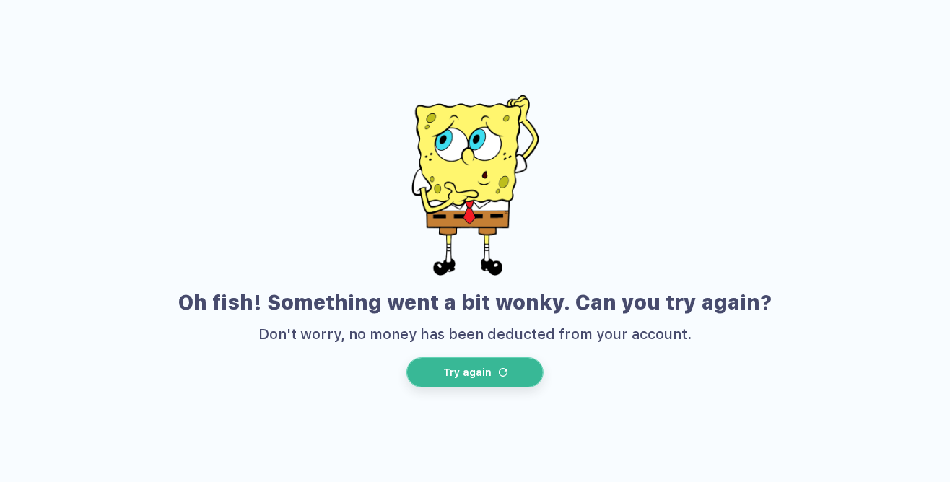
click at [435, 371] on button "Try again" at bounding box center [475, 372] width 137 height 30
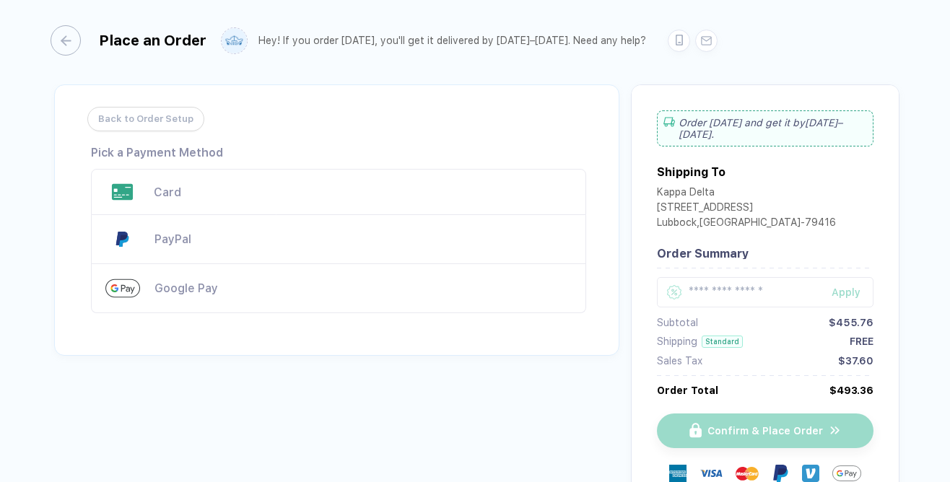
click at [430, 294] on div "Google Pay" at bounding box center [363, 289] width 417 height 14
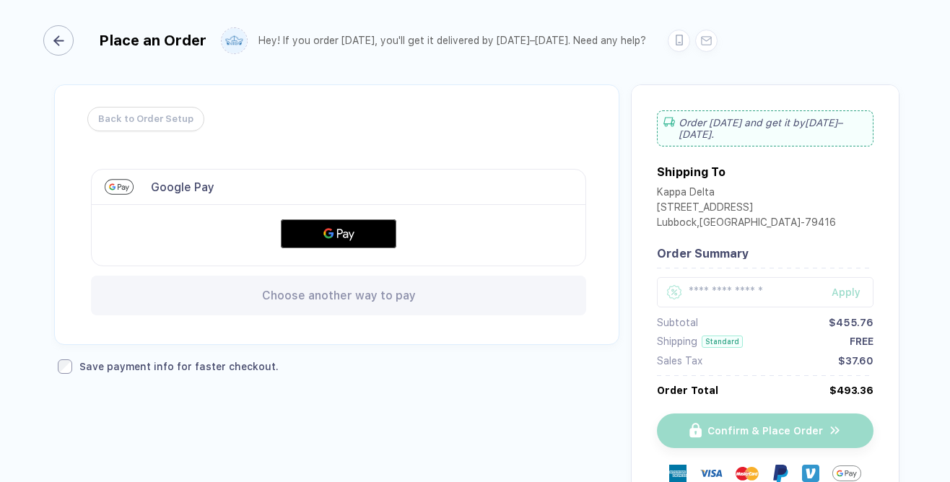
click at [65, 48] on div "button" at bounding box center [58, 40] width 30 height 30
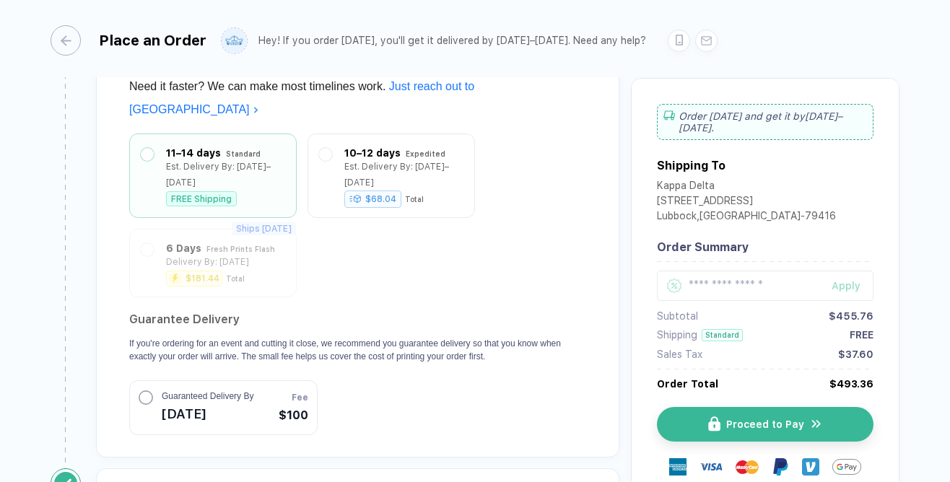
scroll to position [1323, 0]
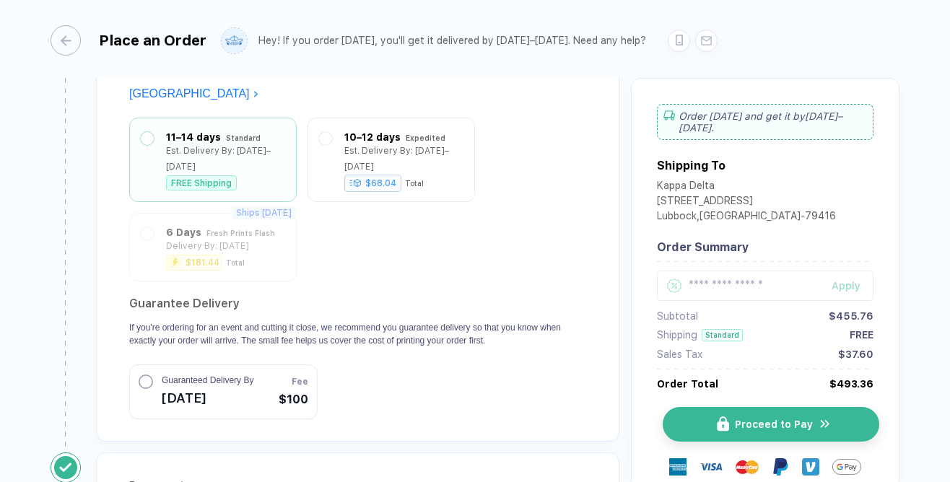
click at [700, 414] on button "Proceed to Pay" at bounding box center [771, 424] width 217 height 35
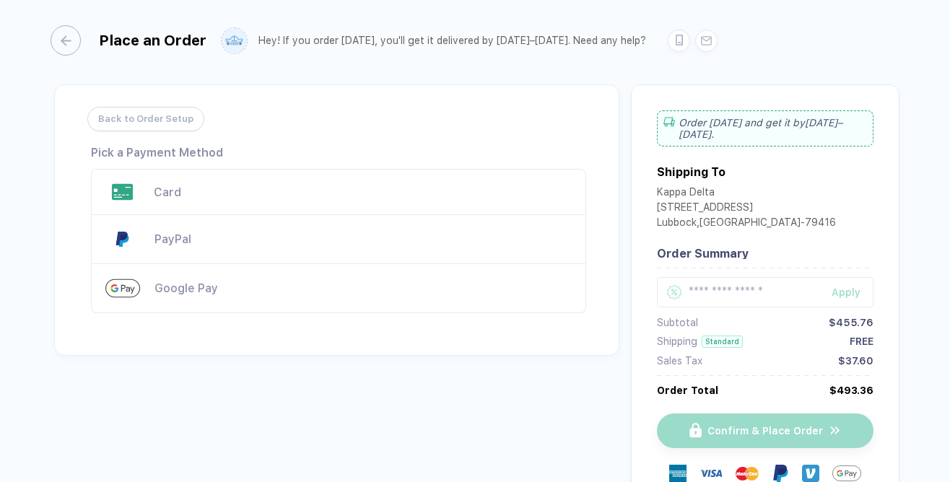
click at [369, 194] on div "Card" at bounding box center [363, 193] width 418 height 14
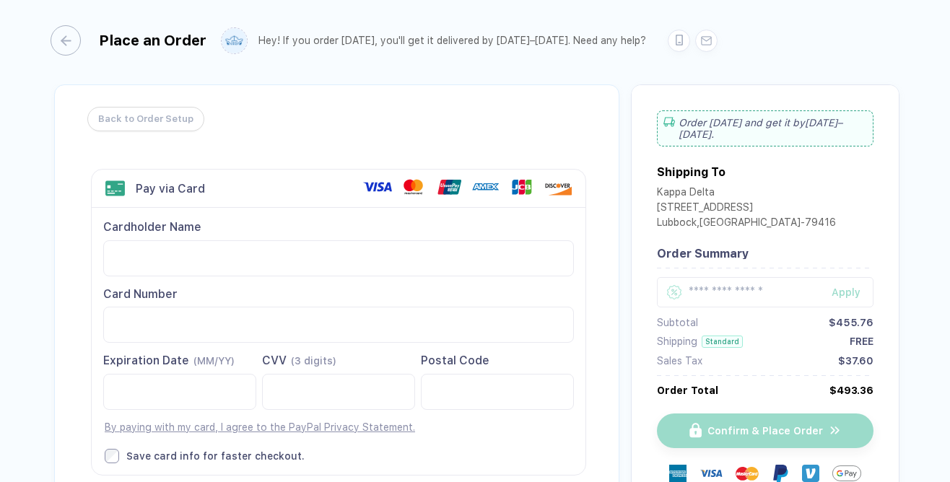
click at [369, 194] on icon at bounding box center [377, 186] width 29 height 17
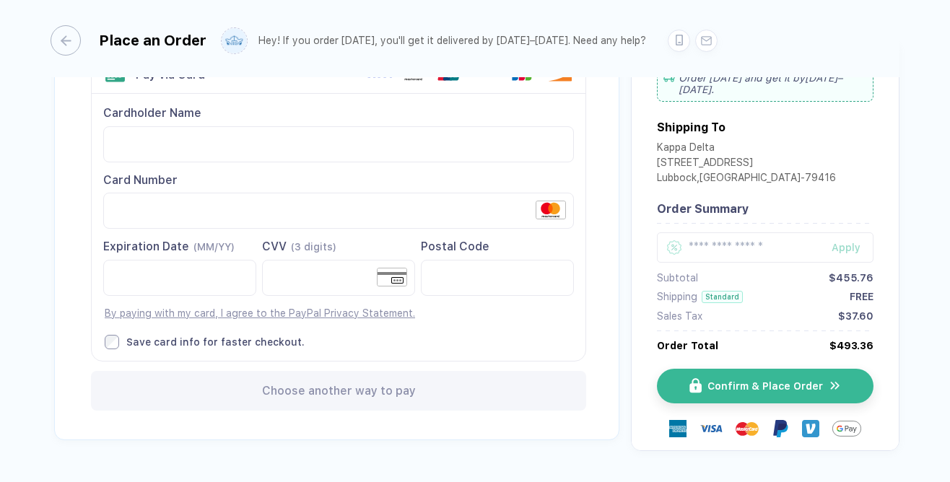
scroll to position [115, 0]
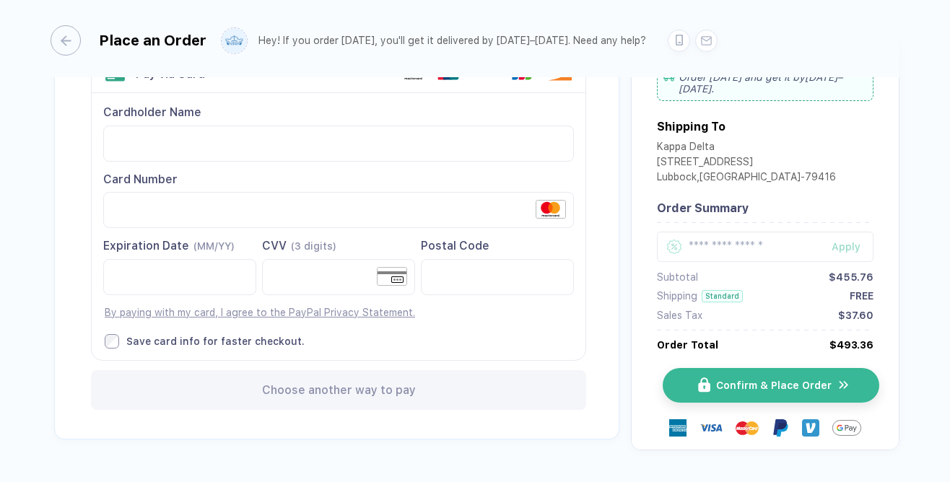
click at [663, 389] on button "Confirm & Place Order" at bounding box center [771, 385] width 217 height 35
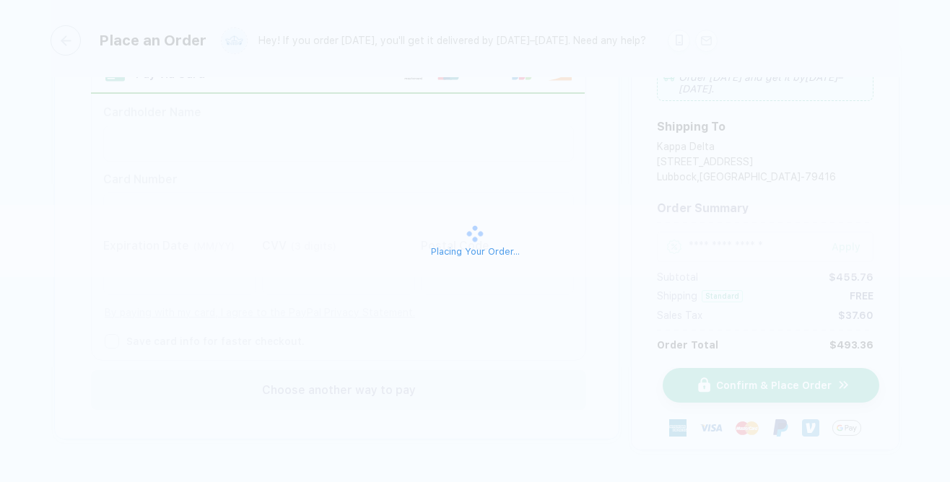
scroll to position [90, 0]
